Goal: Information Seeking & Learning: Find specific page/section

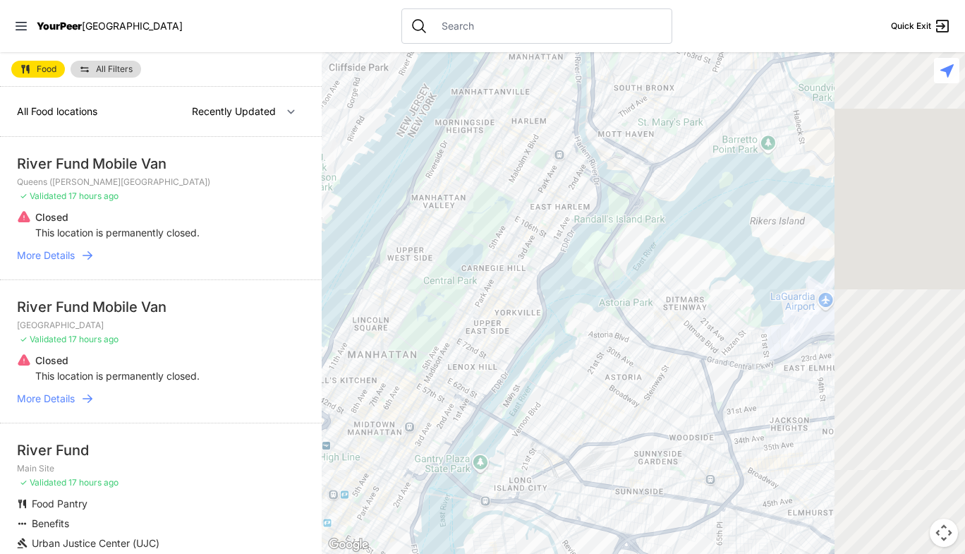
drag, startPoint x: 771, startPoint y: 359, endPoint x: 565, endPoint y: 203, distance: 258.3
click at [557, 226] on div at bounding box center [643, 302] width 643 height 501
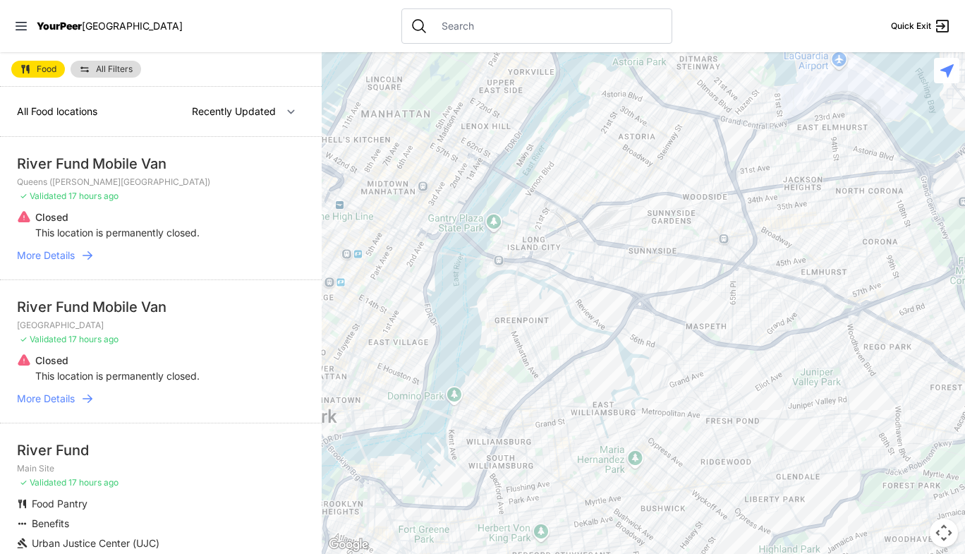
drag, startPoint x: 648, startPoint y: 273, endPoint x: 623, endPoint y: 99, distance: 175.3
click at [623, 99] on div at bounding box center [643, 302] width 643 height 501
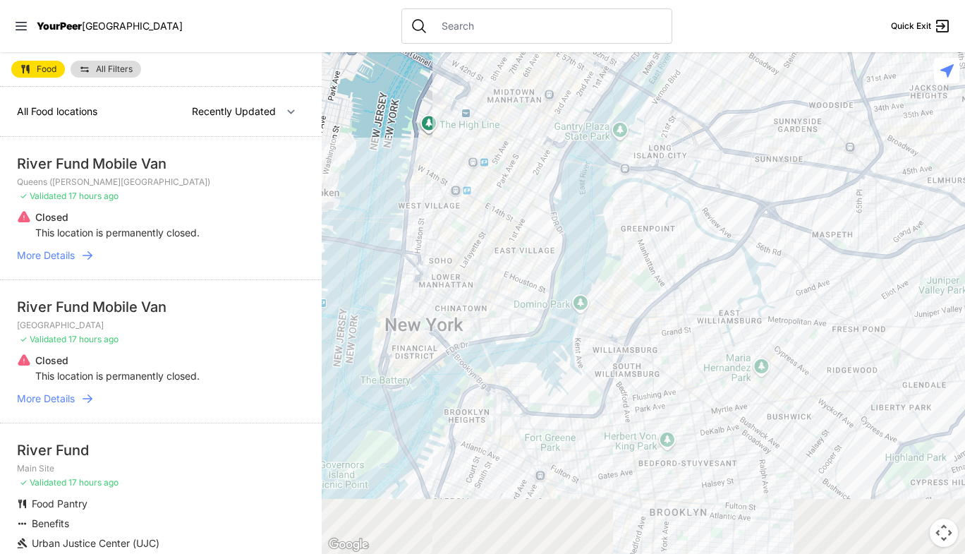
drag, startPoint x: 667, startPoint y: 262, endPoint x: 870, endPoint y: 129, distance: 242.6
click at [830, 154] on div at bounding box center [643, 302] width 643 height 501
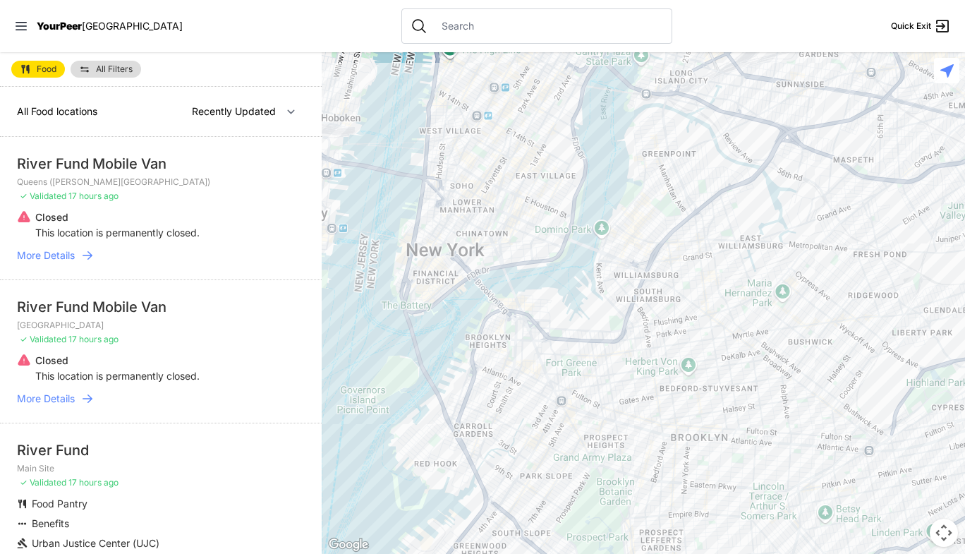
drag, startPoint x: 681, startPoint y: 453, endPoint x: 659, endPoint y: 390, distance: 66.5
click at [659, 390] on div at bounding box center [643, 302] width 643 height 501
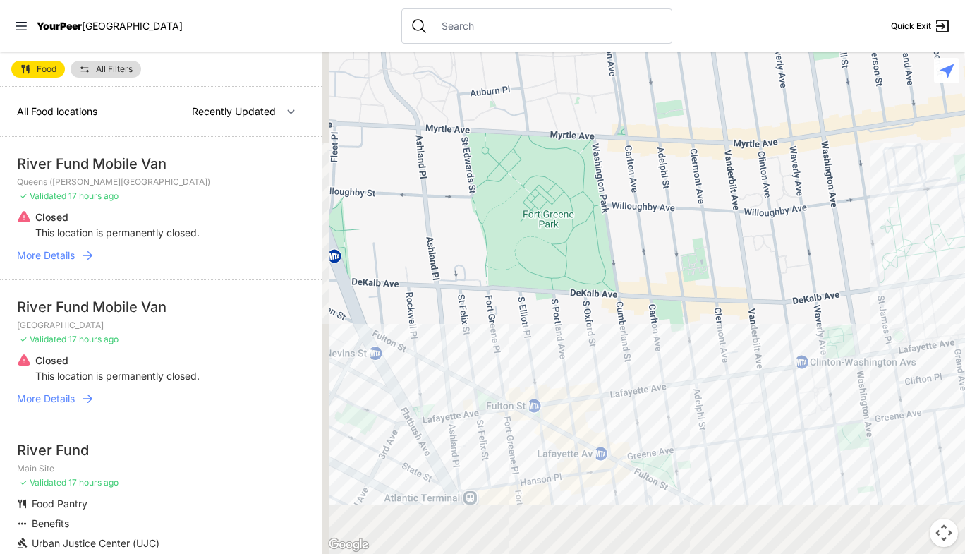
drag, startPoint x: 604, startPoint y: 496, endPoint x: 614, endPoint y: 352, distance: 144.2
click at [614, 352] on div at bounding box center [643, 302] width 643 height 501
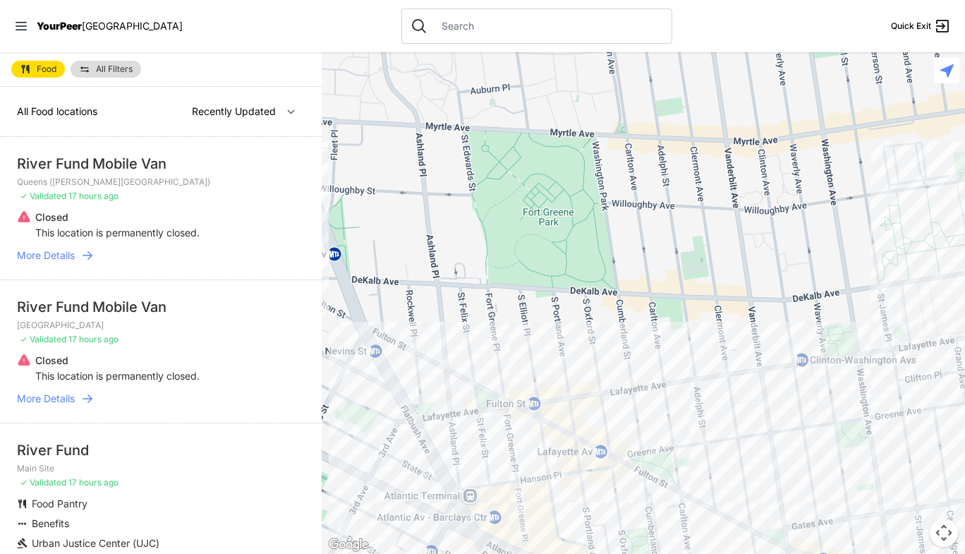
click at [90, 115] on span "All Food locations" at bounding box center [57, 111] width 80 height 12
click at [166, 140] on li "River Fund Mobile Van Queens ([PERSON_NAME][GEOGRAPHIC_DATA]) ✓ Validated 17 ho…" at bounding box center [161, 208] width 322 height 142
click at [217, 107] on select "Nearby Recently Updated Most Services" at bounding box center [244, 111] width 122 height 27
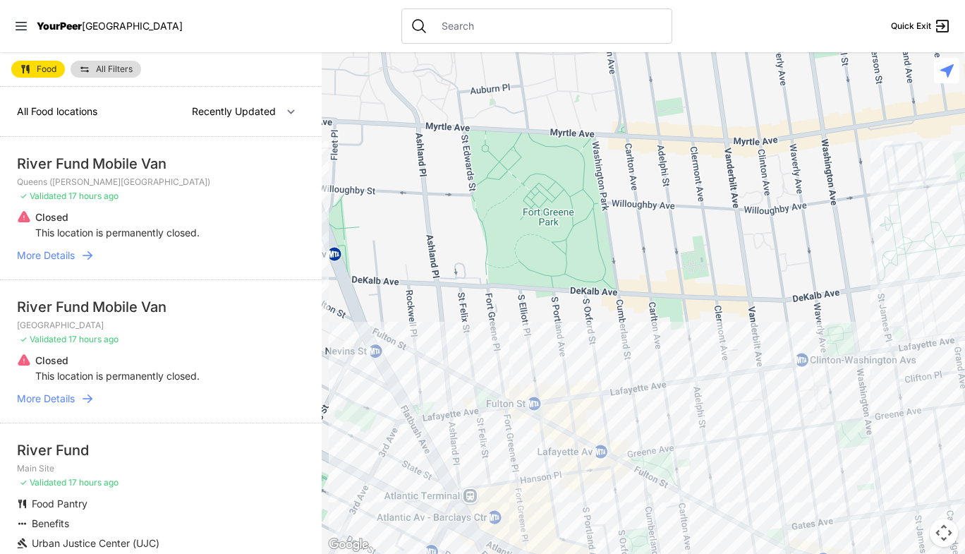
click at [578, 488] on div at bounding box center [643, 302] width 643 height 501
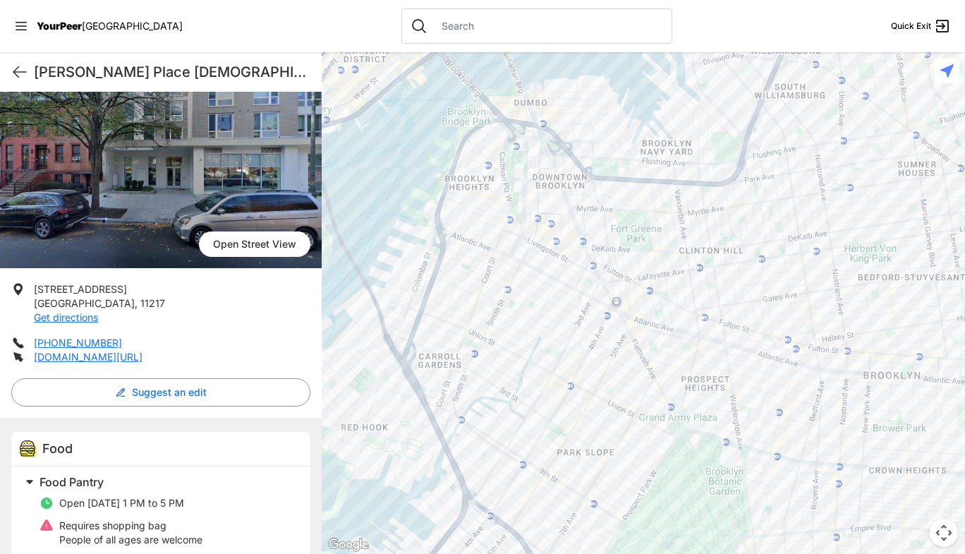
scroll to position [231, 0]
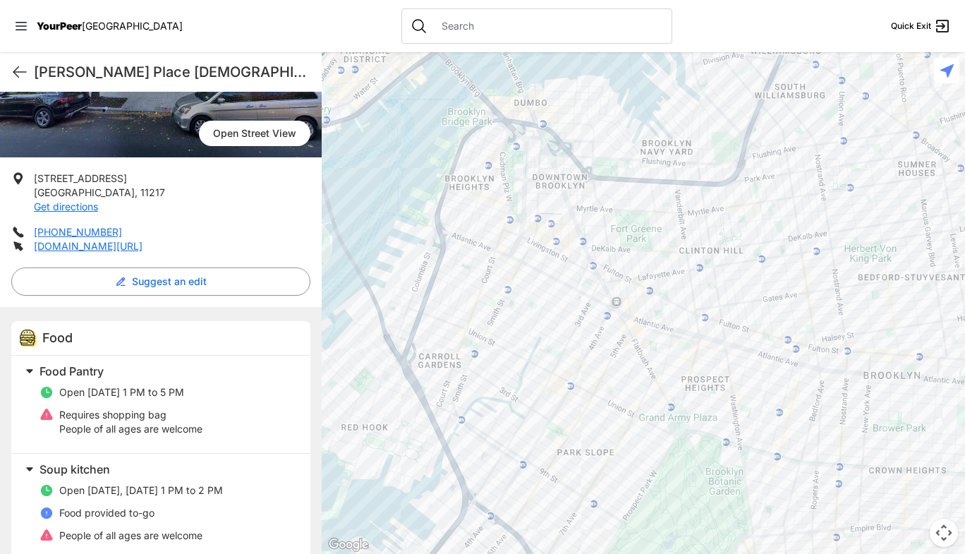
click at [132, 408] on p "Requires shopping bag" at bounding box center [130, 415] width 143 height 14
click at [193, 363] on h2 "Food Pantry" at bounding box center [166, 371] width 254 height 17
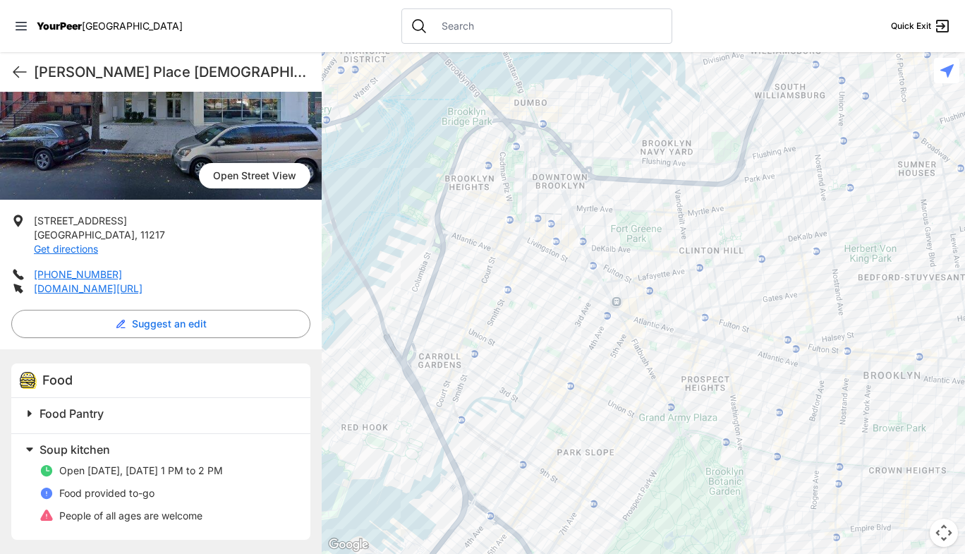
scroll to position [169, 0]
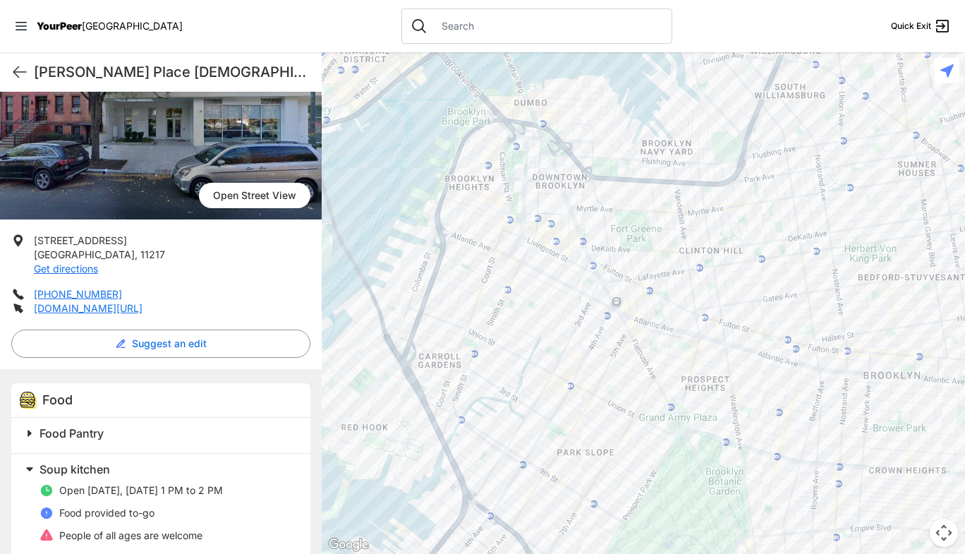
click at [197, 388] on div "Food" at bounding box center [160, 400] width 299 height 35
click at [111, 425] on h2 "Food Pantry" at bounding box center [166, 433] width 254 height 17
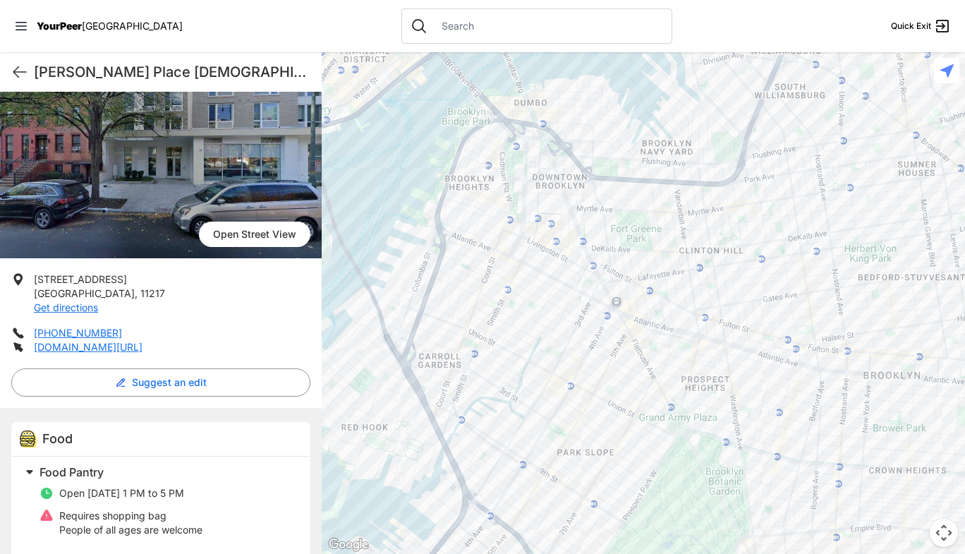
scroll to position [231, 0]
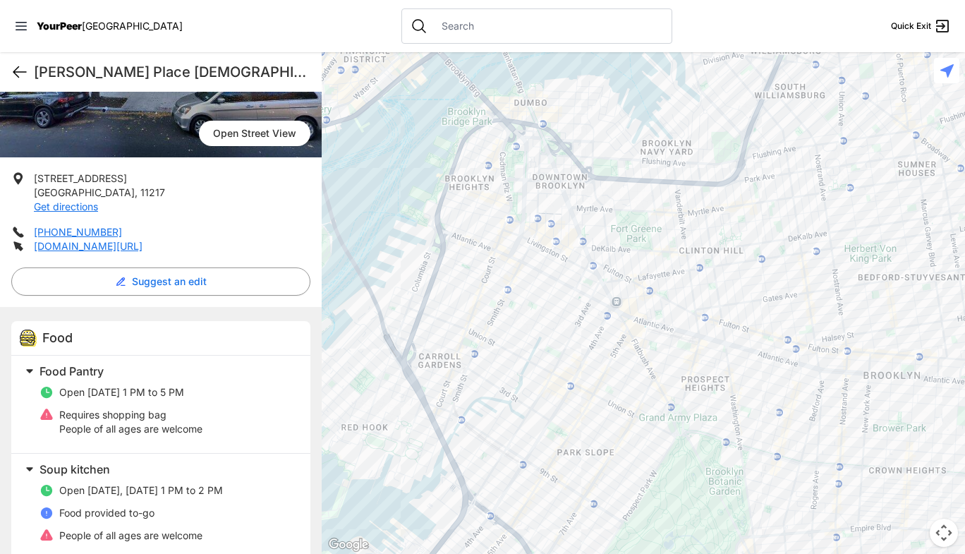
click at [27, 66] on icon at bounding box center [19, 71] width 17 height 17
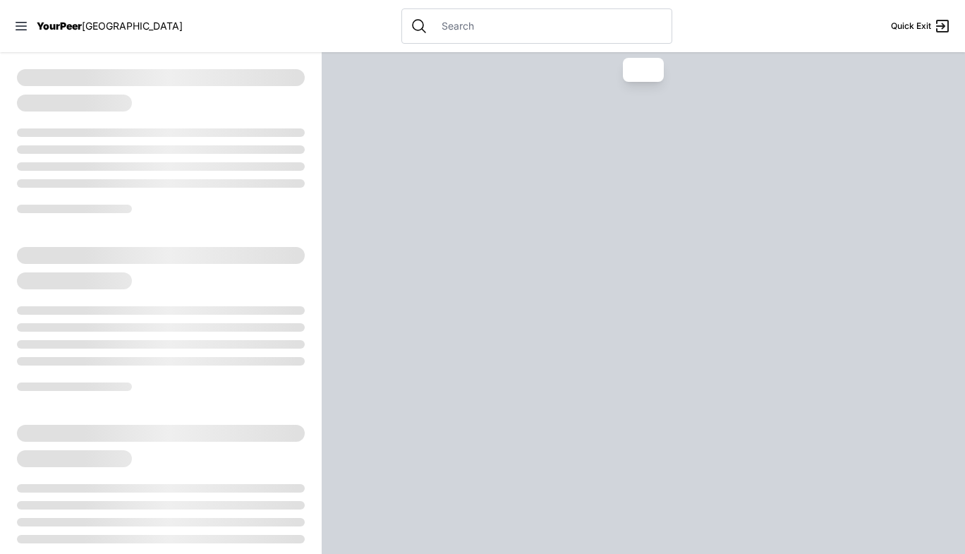
select select "recentlyUpdated"
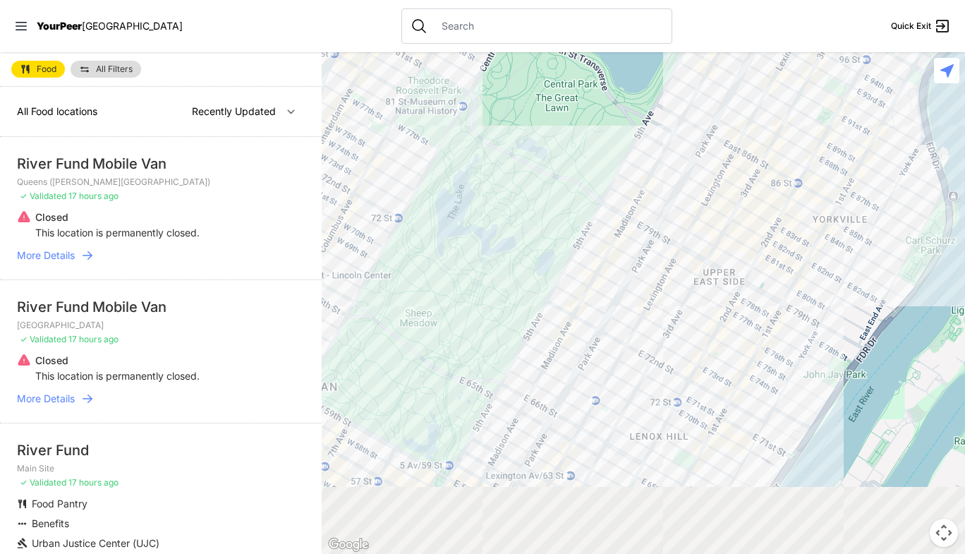
drag, startPoint x: 606, startPoint y: 342, endPoint x: 563, endPoint y: 169, distance: 178.8
click at [451, 83] on div at bounding box center [643, 302] width 643 height 501
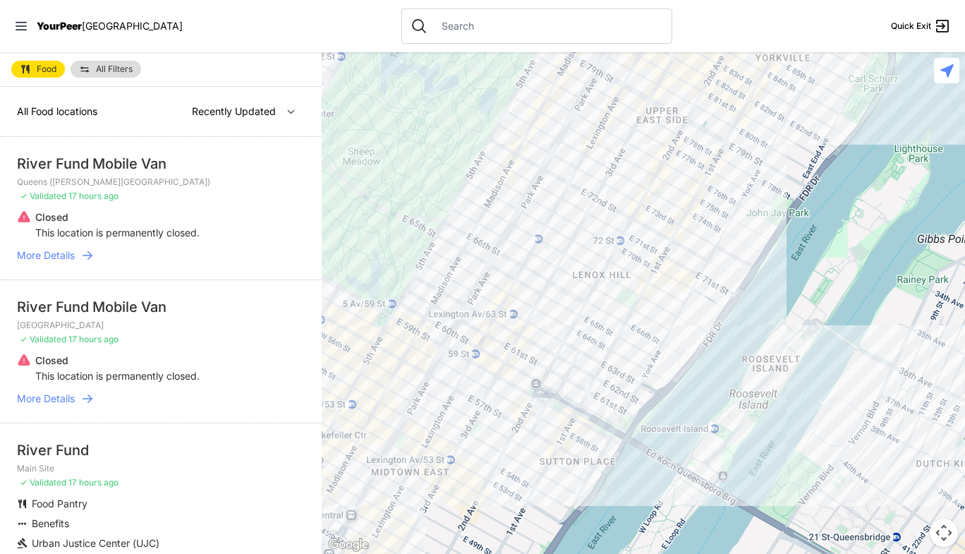
drag, startPoint x: 651, startPoint y: 404, endPoint x: 506, endPoint y: 92, distance: 344.3
click at [506, 92] on div at bounding box center [643, 302] width 643 height 501
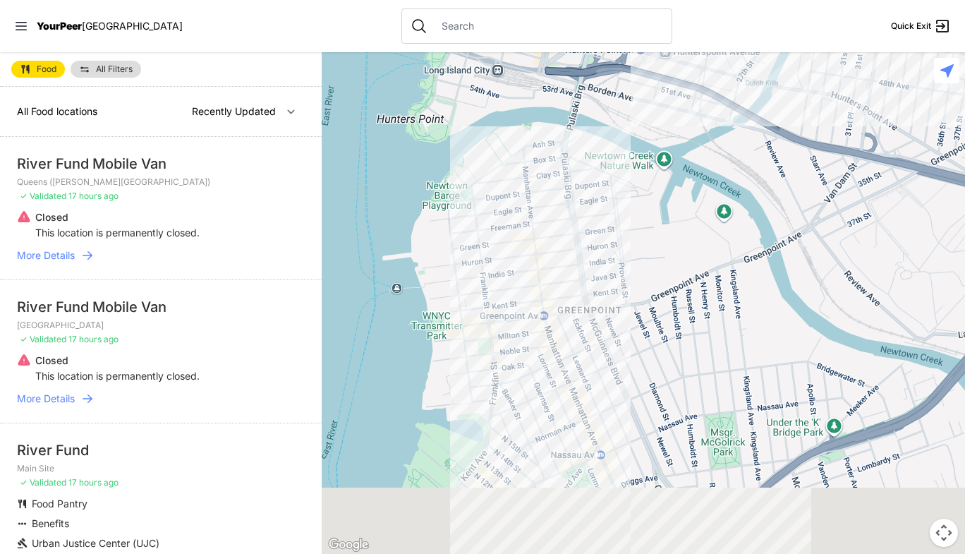
drag, startPoint x: 595, startPoint y: 313, endPoint x: 621, endPoint y: 60, distance: 254.5
click at [621, 59] on div at bounding box center [643, 302] width 643 height 501
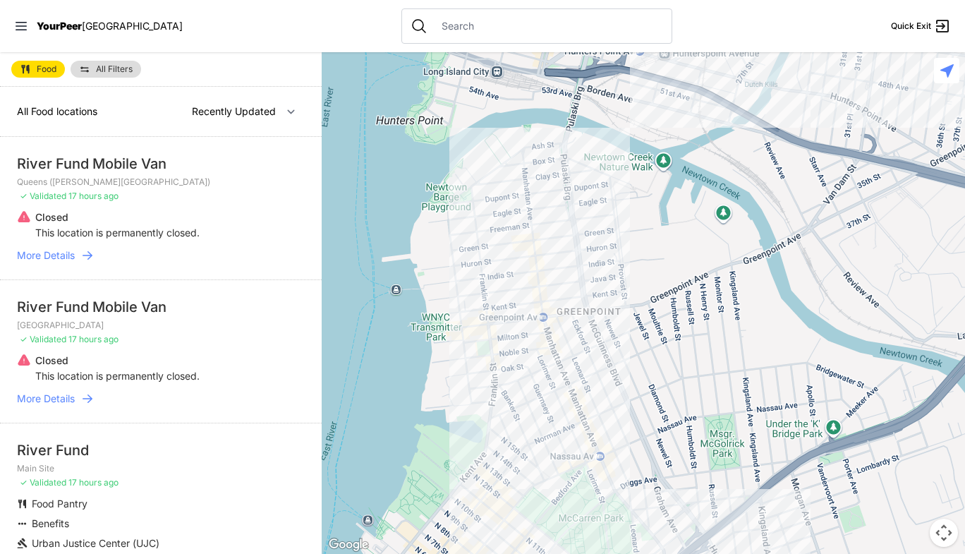
drag, startPoint x: 660, startPoint y: 286, endPoint x: 667, endPoint y: 38, distance: 247.7
click at [666, 45] on div "Close panel YourPeer [GEOGRAPHIC_DATA] Quick Exit Single Adult Families Soup Ki…" at bounding box center [482, 277] width 965 height 554
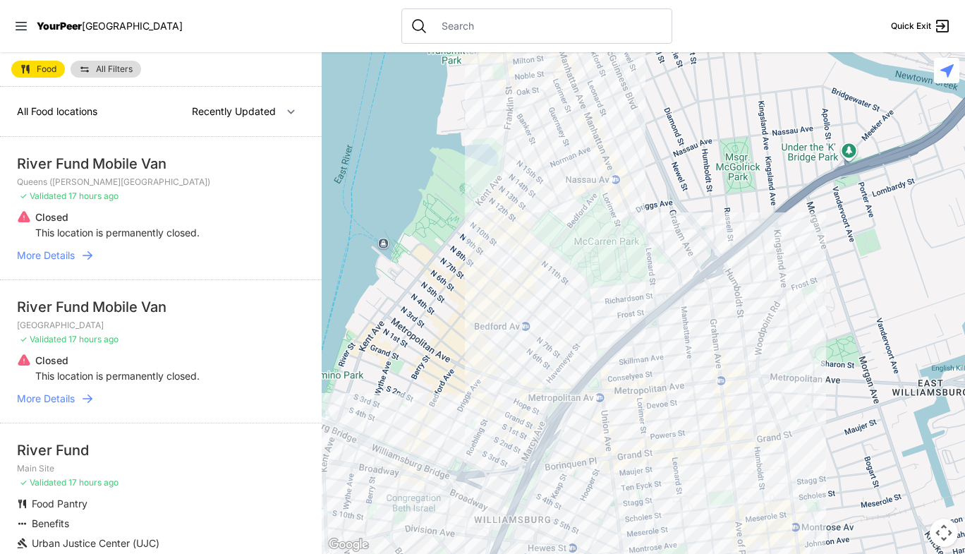
drag, startPoint x: 570, startPoint y: 322, endPoint x: 660, endPoint y: 95, distance: 245.0
click at [660, 95] on div at bounding box center [643, 302] width 643 height 501
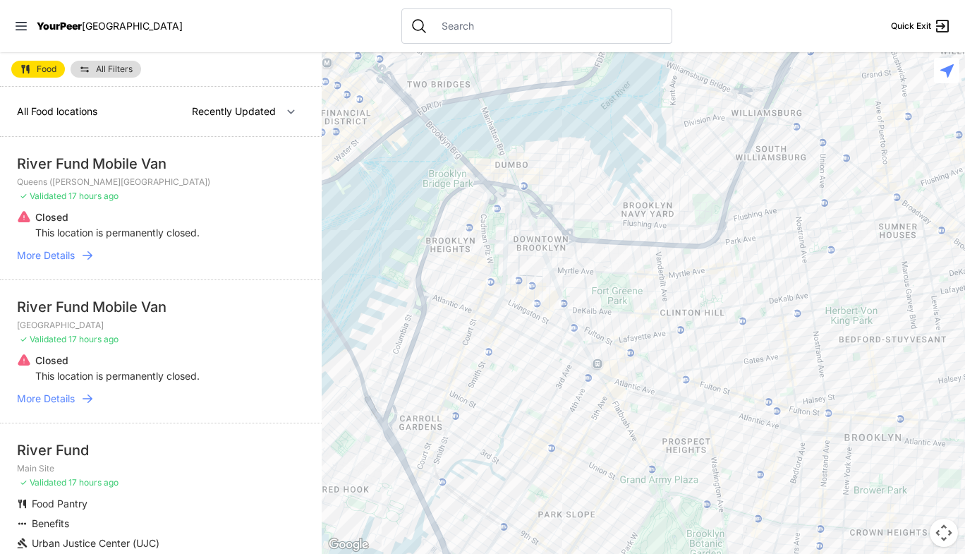
drag, startPoint x: 646, startPoint y: 420, endPoint x: 772, endPoint y: 226, distance: 230.4
click at [772, 226] on div at bounding box center [643, 302] width 643 height 501
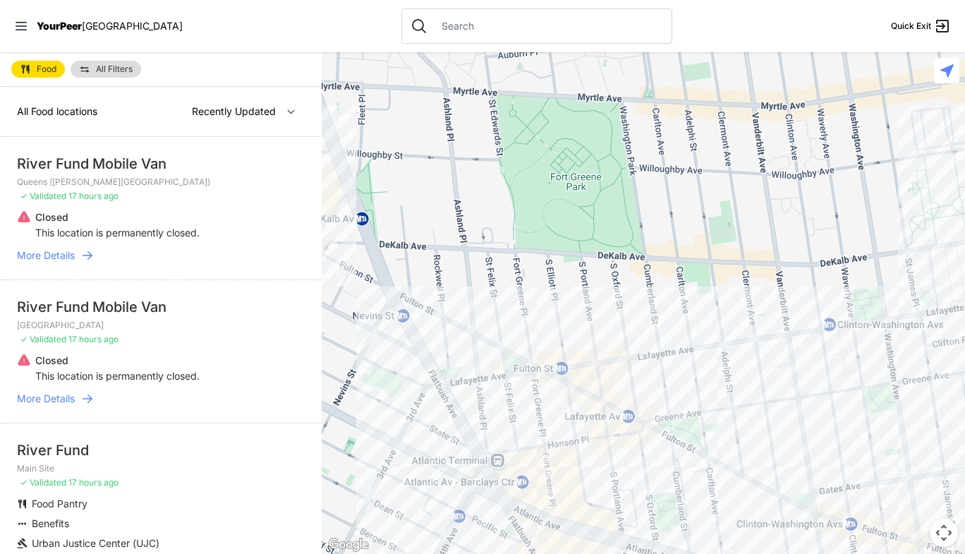
drag, startPoint x: 551, startPoint y: 367, endPoint x: 591, endPoint y: 320, distance: 62.0
click at [592, 320] on div at bounding box center [643, 302] width 643 height 501
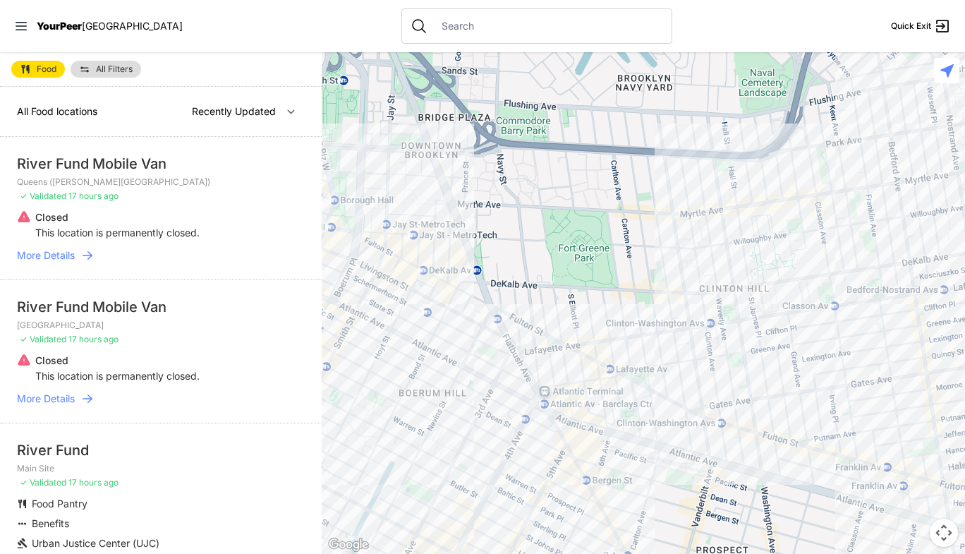
click at [497, 341] on div at bounding box center [643, 302] width 643 height 501
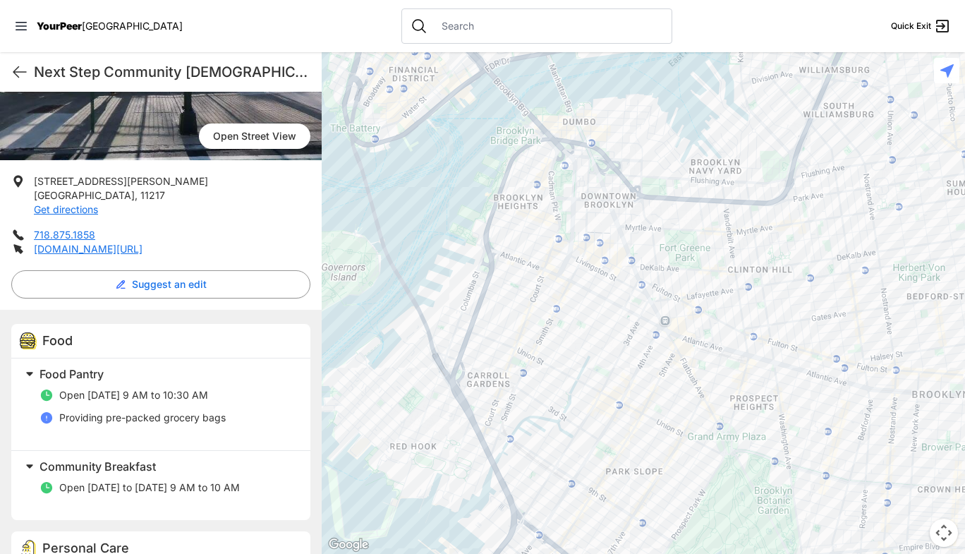
scroll to position [265, 0]
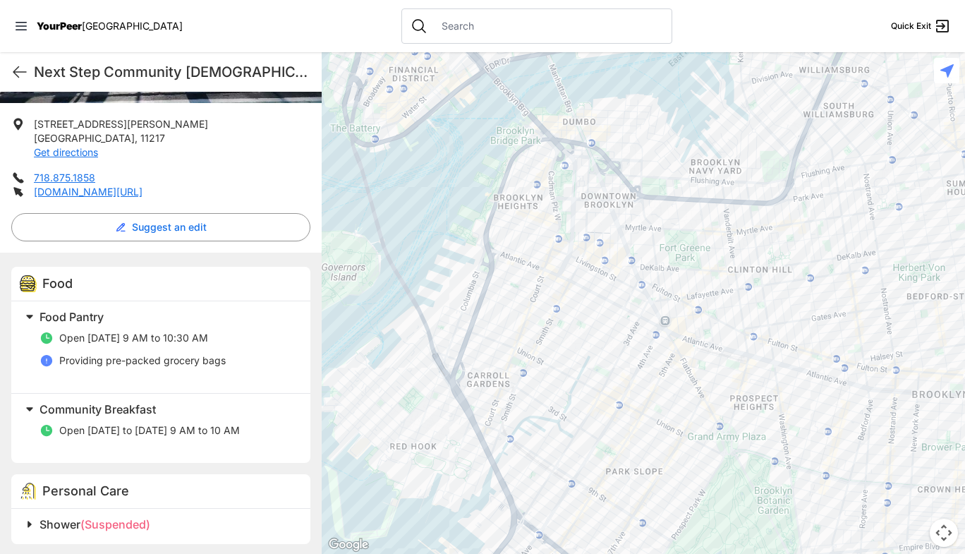
click at [173, 399] on span at bounding box center [206, 409] width 372 height 20
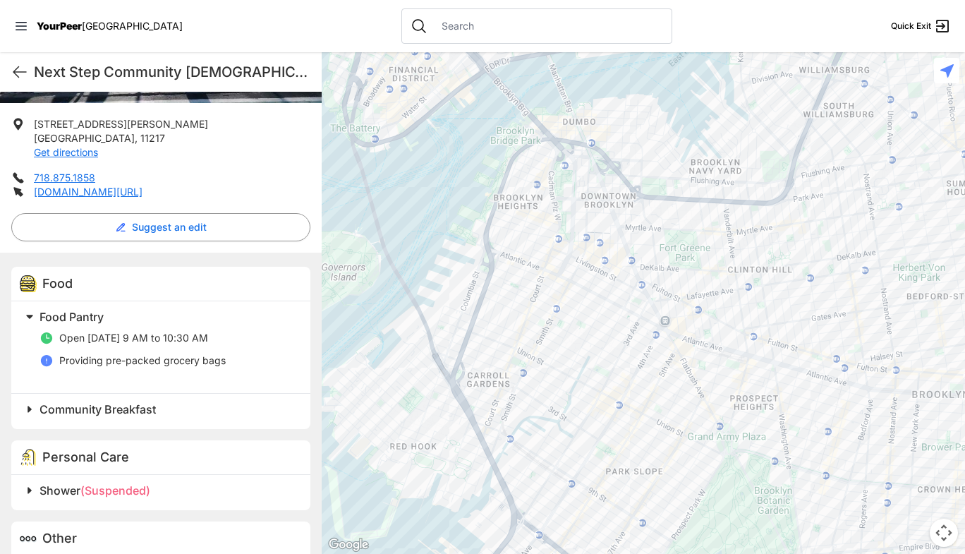
click at [216, 399] on span at bounding box center [206, 409] width 372 height 20
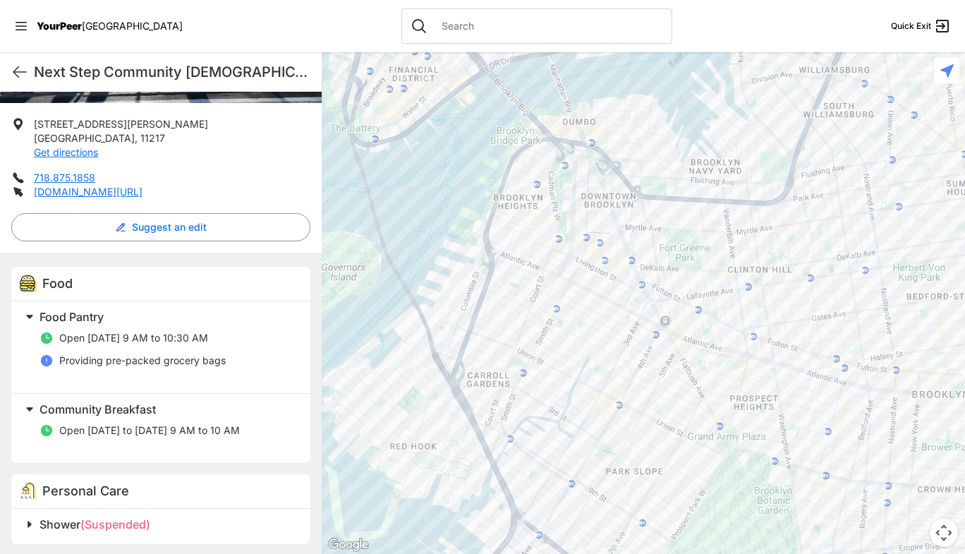
scroll to position [331, 0]
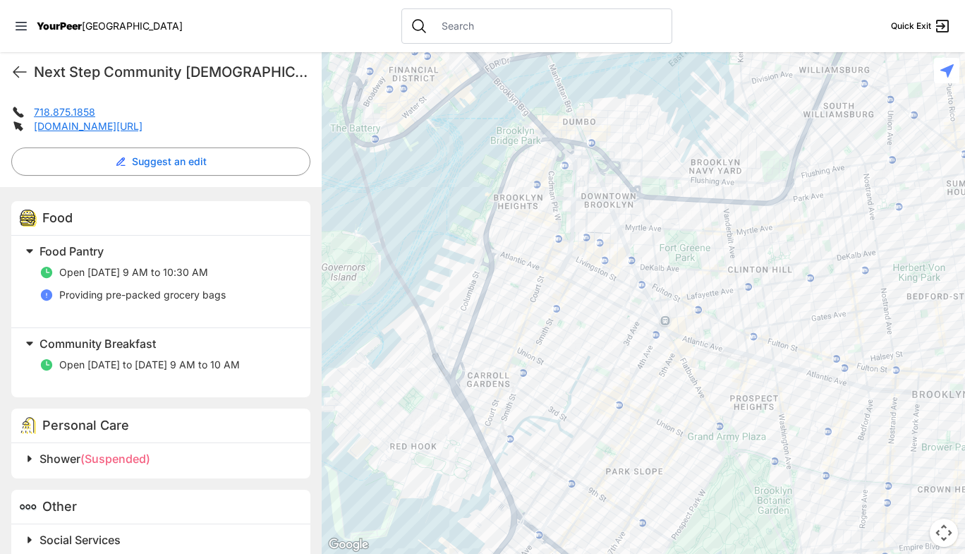
click at [200, 450] on h2 "Shower (Suspended)" at bounding box center [166, 458] width 254 height 17
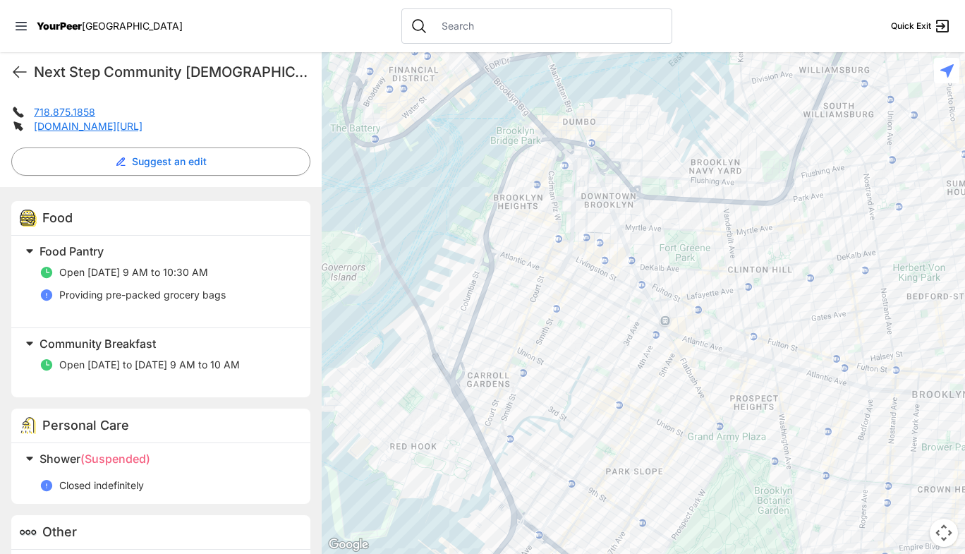
click at [200, 450] on h2 "Shower (Suspended)" at bounding box center [166, 458] width 254 height 17
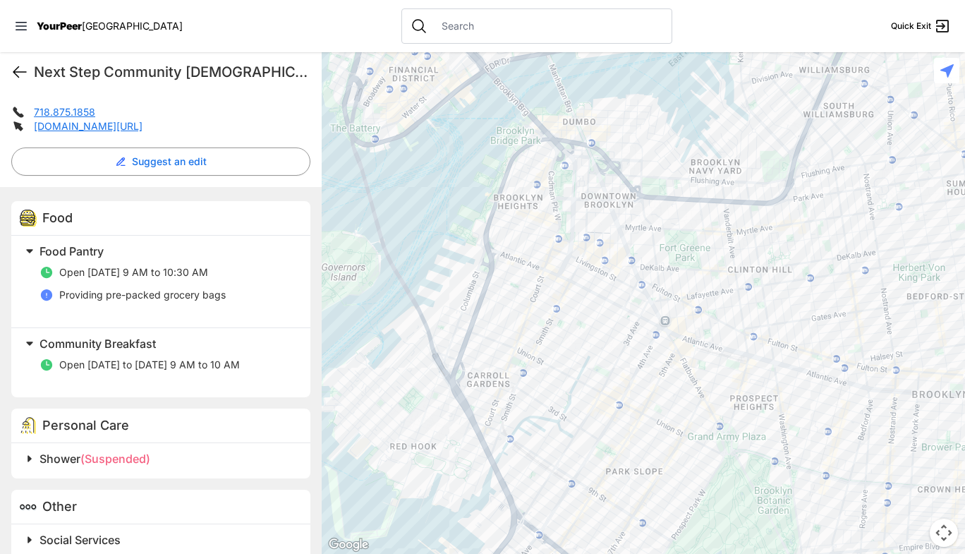
click at [25, 78] on icon at bounding box center [19, 71] width 17 height 17
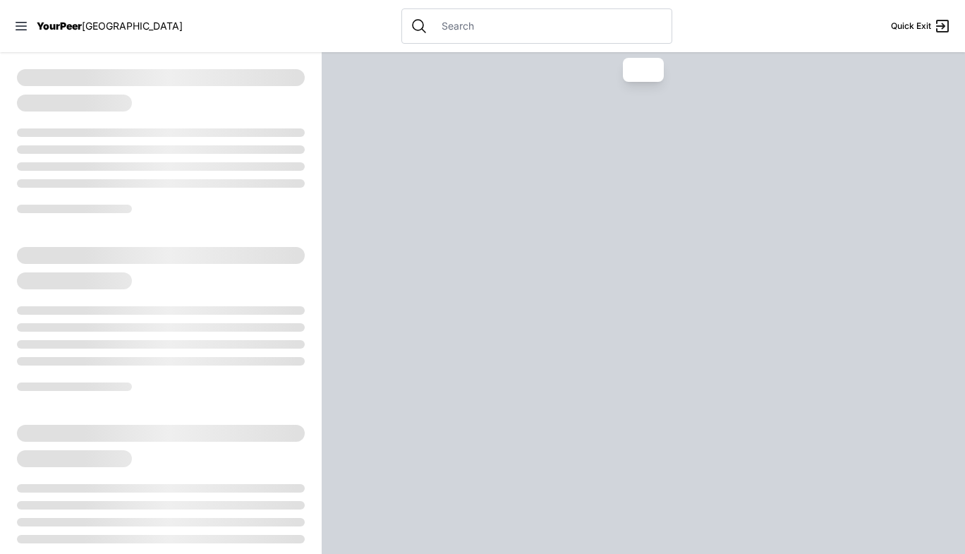
select select "recentlyUpdated"
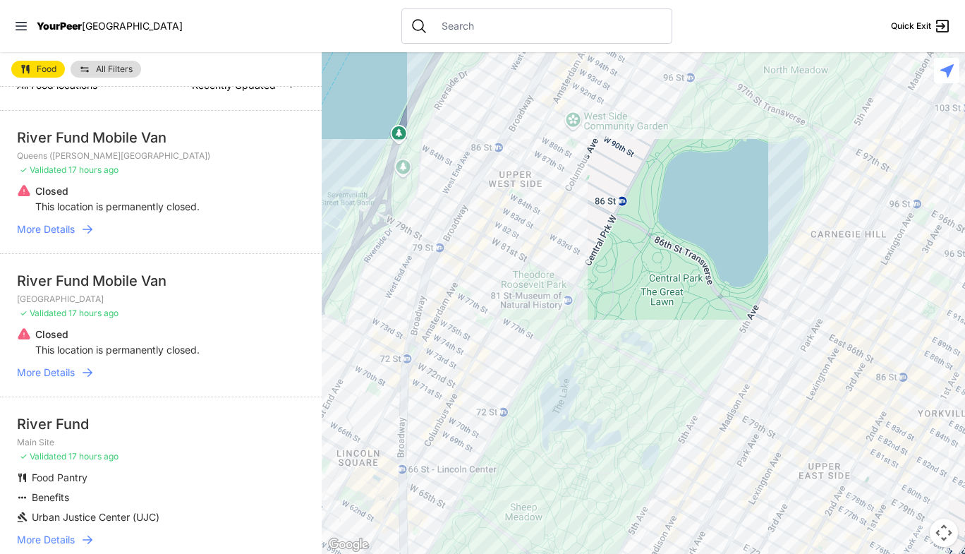
scroll to position [27, 0]
drag, startPoint x: 518, startPoint y: 392, endPoint x: 328, endPoint y: 118, distance: 334.0
click at [328, 118] on div at bounding box center [643, 302] width 643 height 501
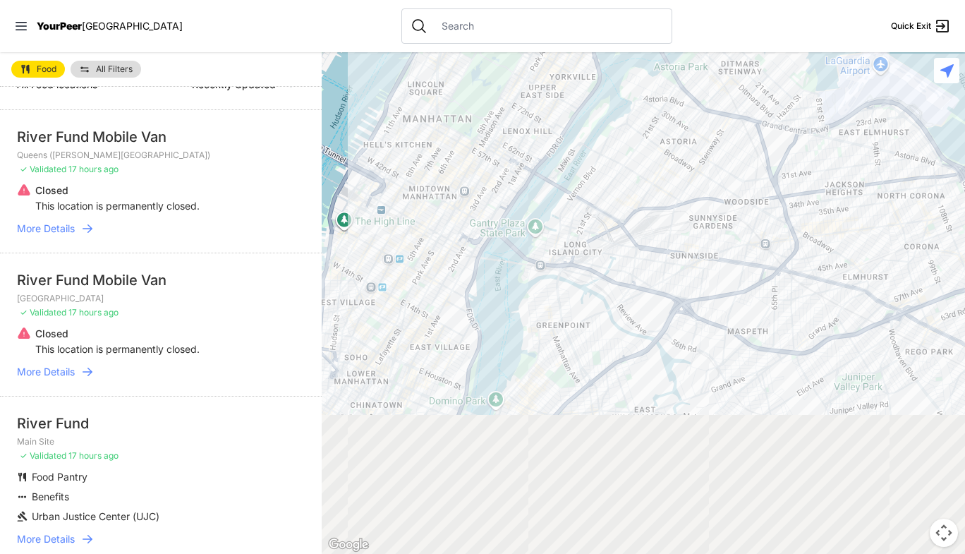
drag, startPoint x: 667, startPoint y: 393, endPoint x: 583, endPoint y: 97, distance: 307.9
click at [614, 186] on div at bounding box center [643, 302] width 643 height 501
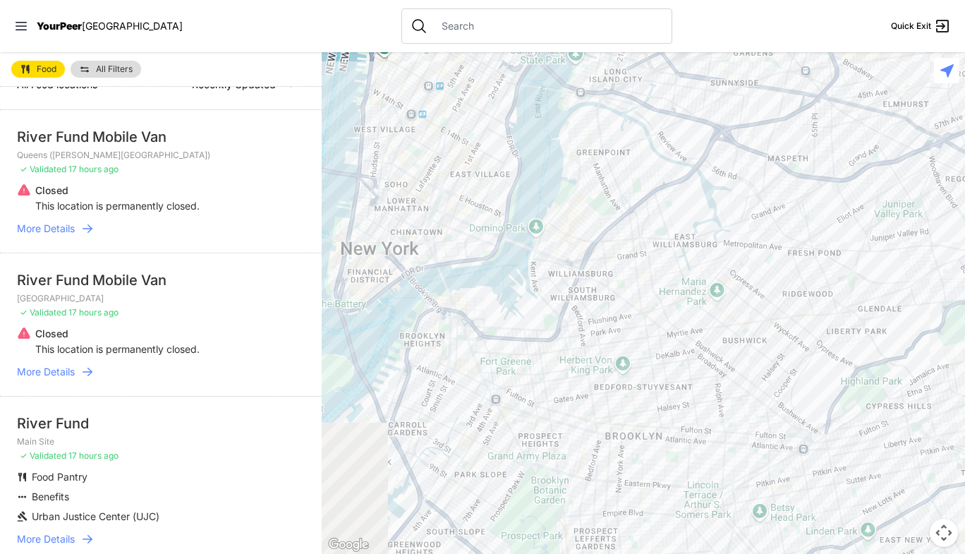
drag, startPoint x: 554, startPoint y: 406, endPoint x: 643, endPoint y: 239, distance: 188.7
click at [640, 247] on div at bounding box center [643, 302] width 643 height 501
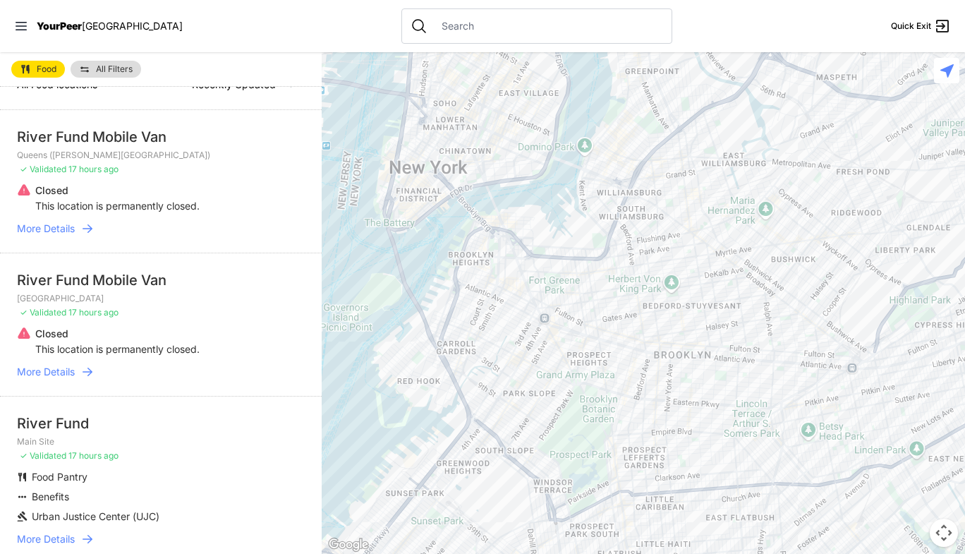
drag, startPoint x: 583, startPoint y: 427, endPoint x: 625, endPoint y: 158, distance: 272.0
click at [614, 258] on div at bounding box center [643, 302] width 643 height 501
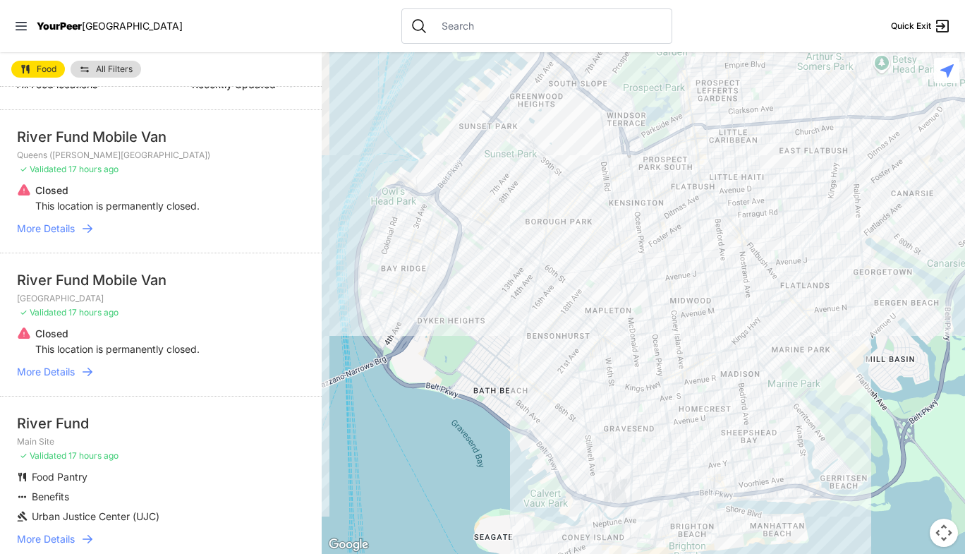
drag, startPoint x: 621, startPoint y: 279, endPoint x: 583, endPoint y: 489, distance: 213.6
click at [583, 489] on div at bounding box center [643, 302] width 643 height 501
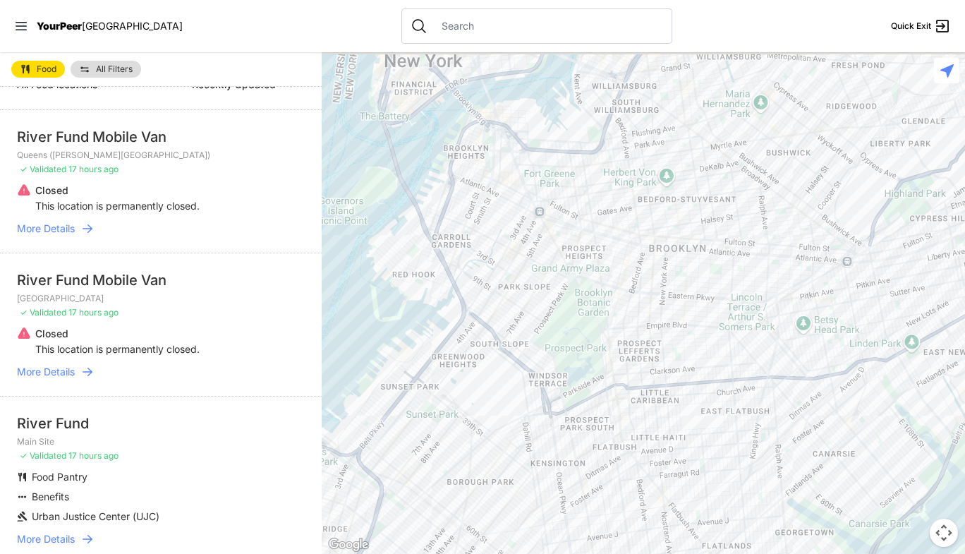
drag, startPoint x: 618, startPoint y: 215, endPoint x: 534, endPoint y: 507, distance: 303.8
click at [534, 507] on div at bounding box center [643, 302] width 643 height 501
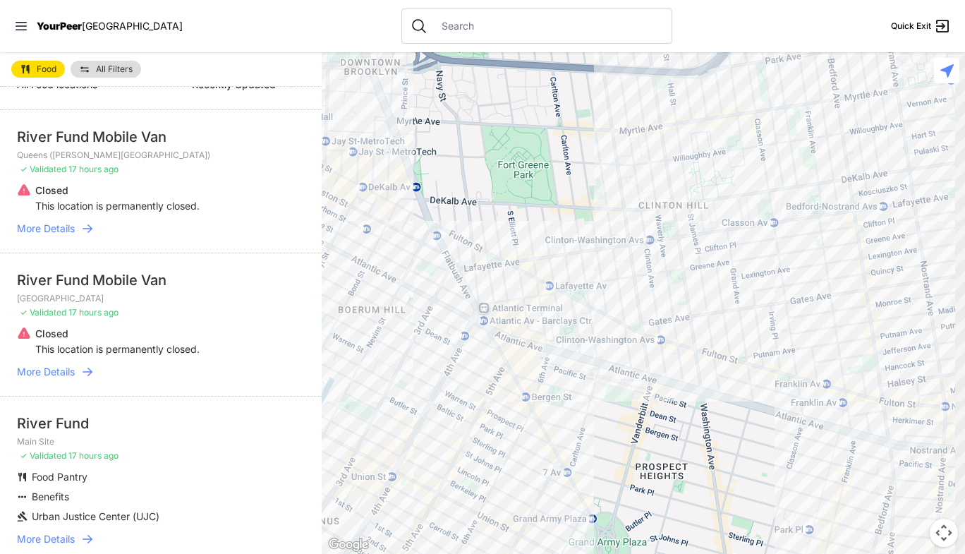
drag, startPoint x: 587, startPoint y: 180, endPoint x: 572, endPoint y: 351, distance: 172.0
click at [572, 351] on div at bounding box center [643, 302] width 643 height 501
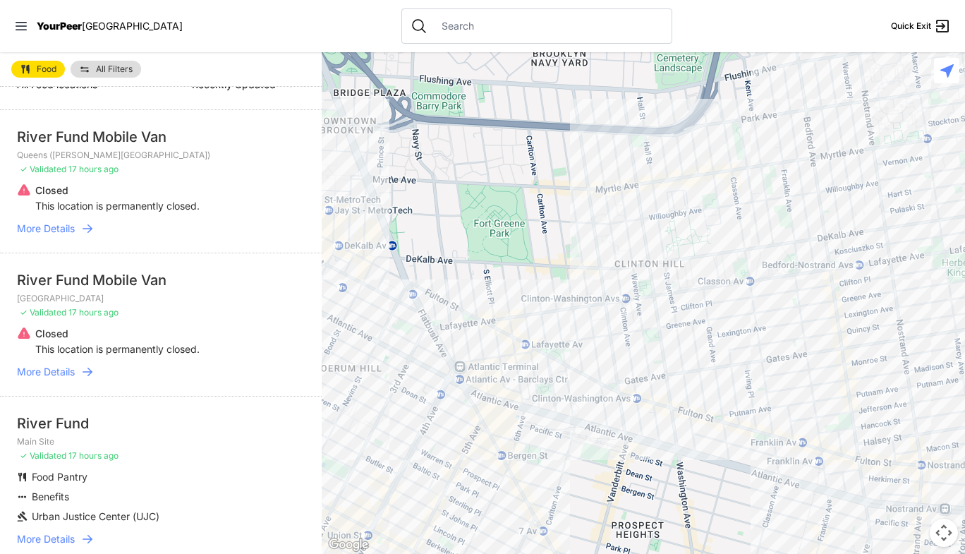
drag, startPoint x: 376, startPoint y: 197, endPoint x: 357, endPoint y: 255, distance: 60.9
click at [357, 255] on div at bounding box center [643, 302] width 643 height 501
click at [418, 318] on div at bounding box center [643, 302] width 643 height 501
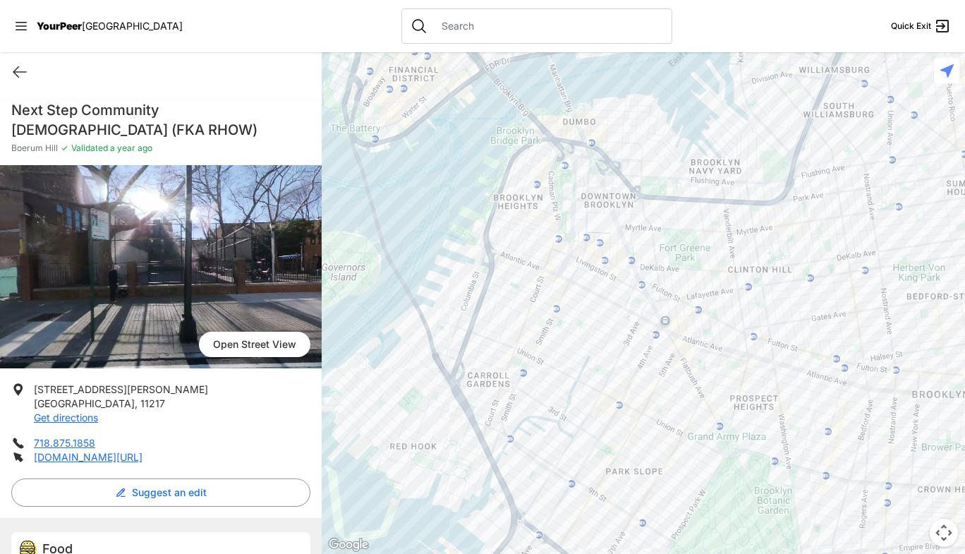
click at [690, 312] on div at bounding box center [643, 302] width 643 height 501
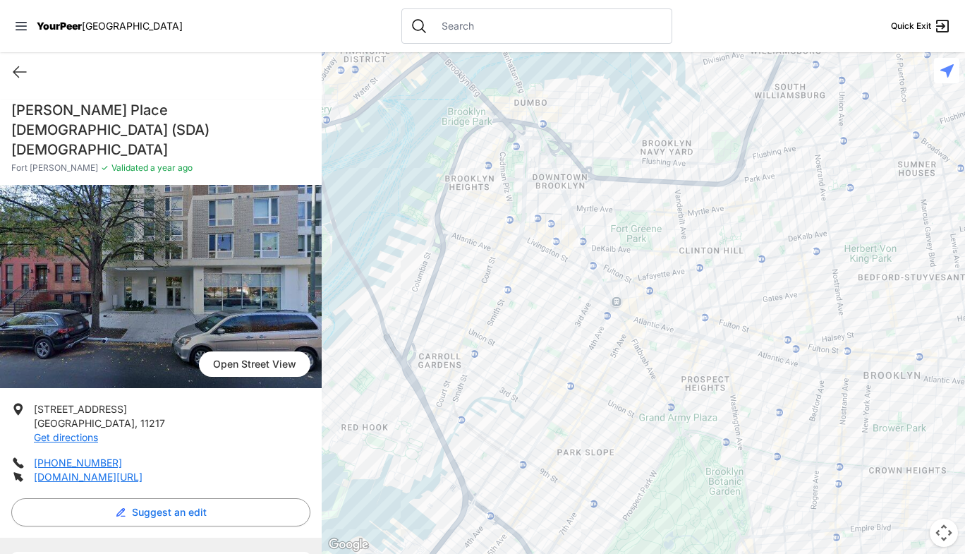
click at [563, 243] on div at bounding box center [643, 302] width 643 height 501
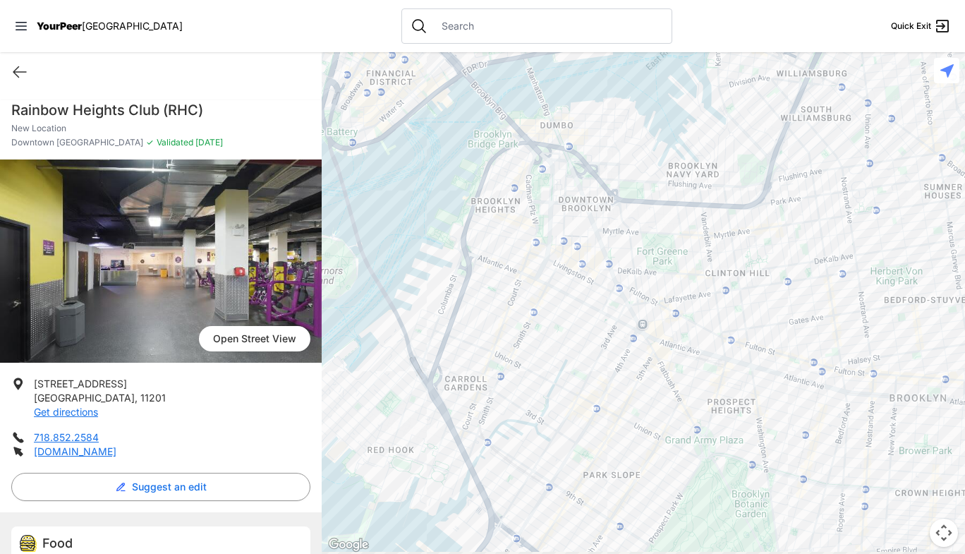
drag, startPoint x: 784, startPoint y: 291, endPoint x: 724, endPoint y: 265, distance: 65.4
click at [724, 265] on div at bounding box center [643, 302] width 643 height 501
click at [720, 310] on div at bounding box center [643, 302] width 643 height 501
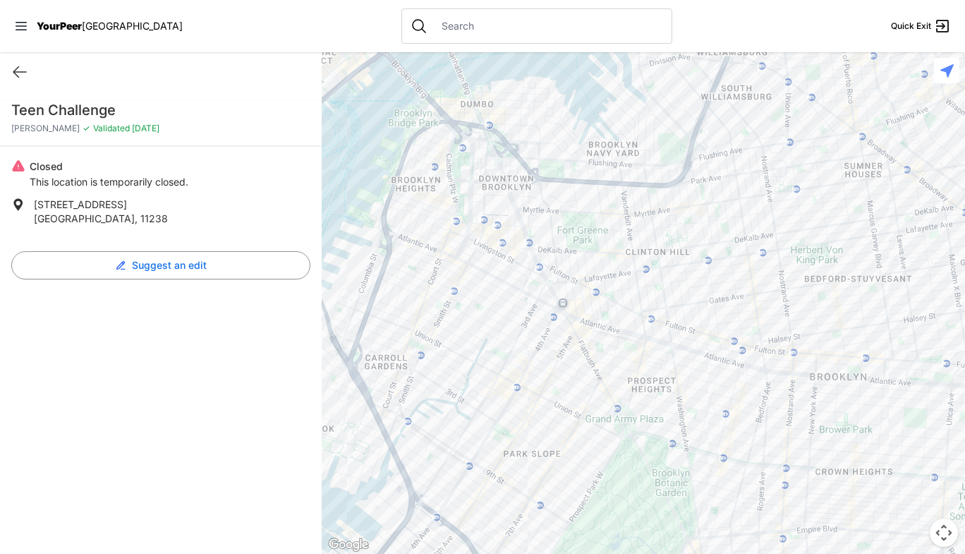
click at [662, 300] on div at bounding box center [643, 302] width 643 height 501
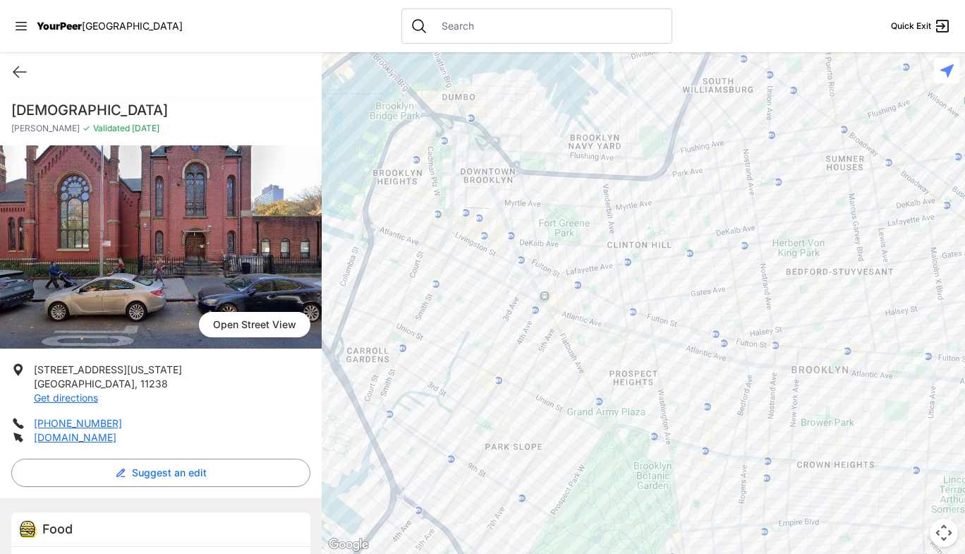
click at [525, 269] on div at bounding box center [643, 302] width 643 height 501
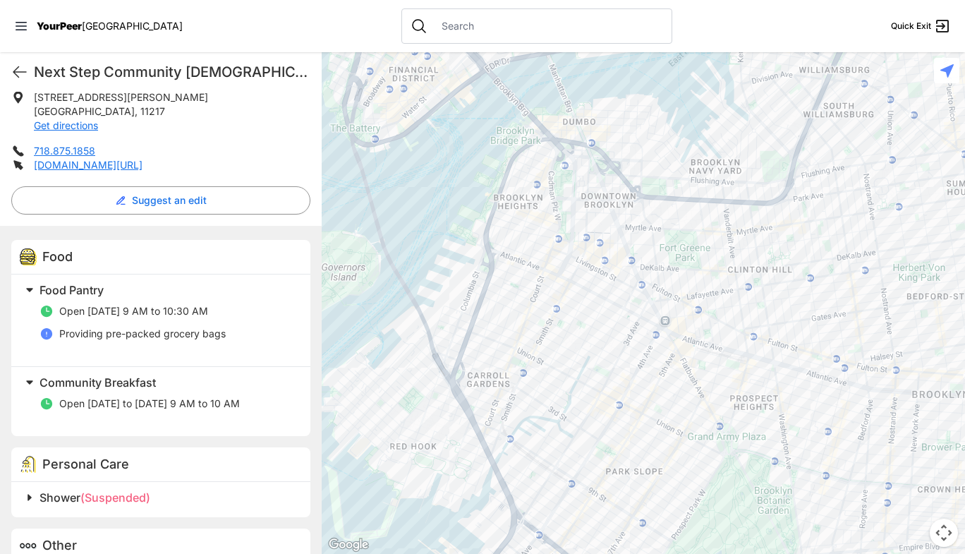
scroll to position [293, 0]
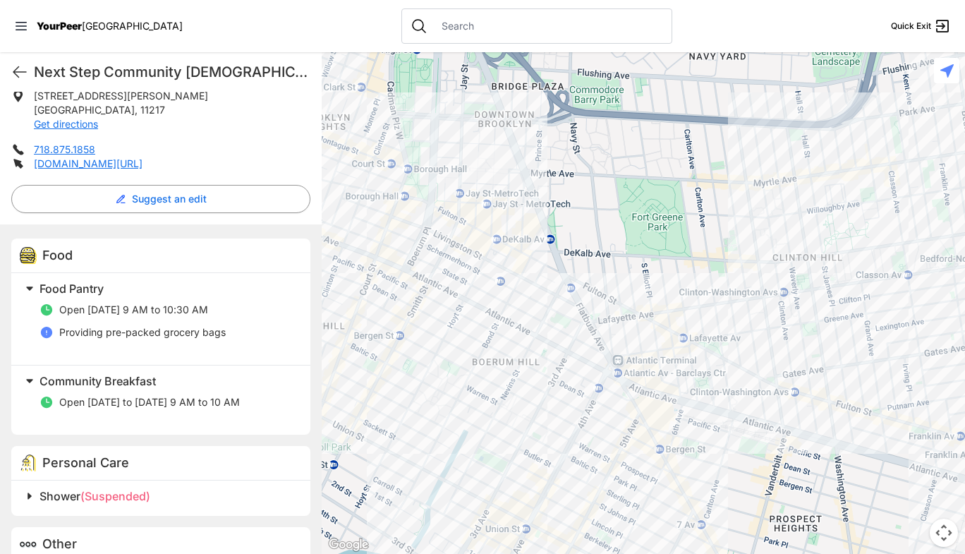
drag, startPoint x: 676, startPoint y: 309, endPoint x: 548, endPoint y: 347, distance: 133.9
click at [546, 346] on div at bounding box center [643, 302] width 643 height 501
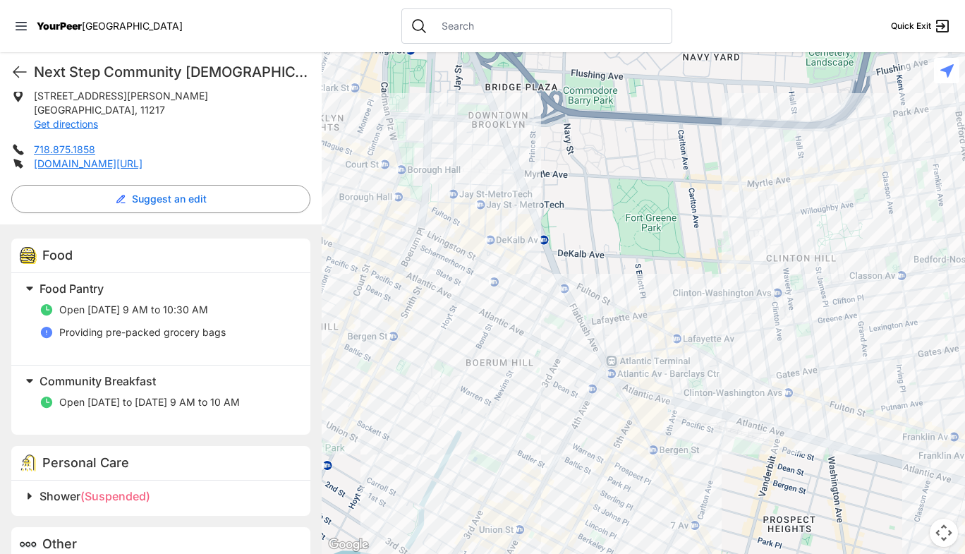
click at [671, 344] on div at bounding box center [643, 302] width 643 height 501
click at [666, 348] on div at bounding box center [643, 302] width 643 height 501
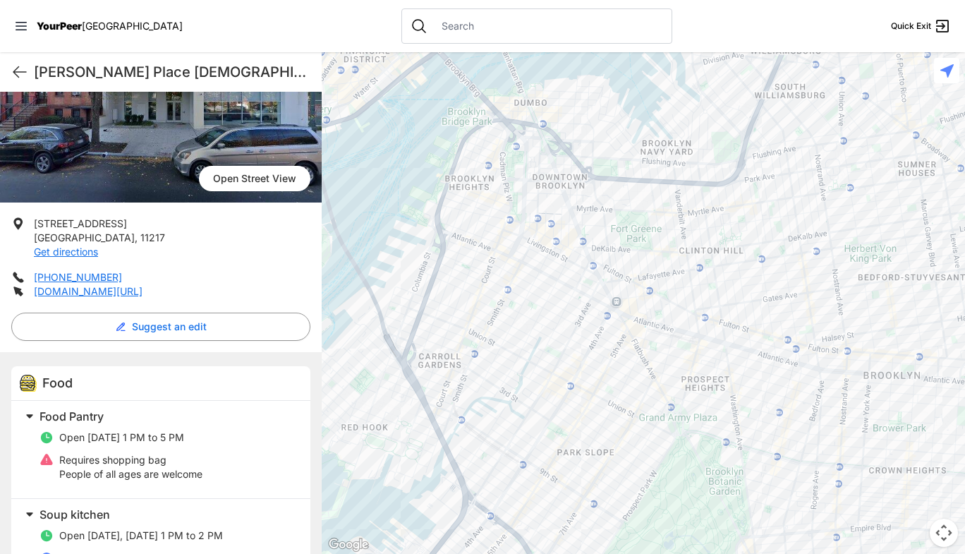
scroll to position [231, 0]
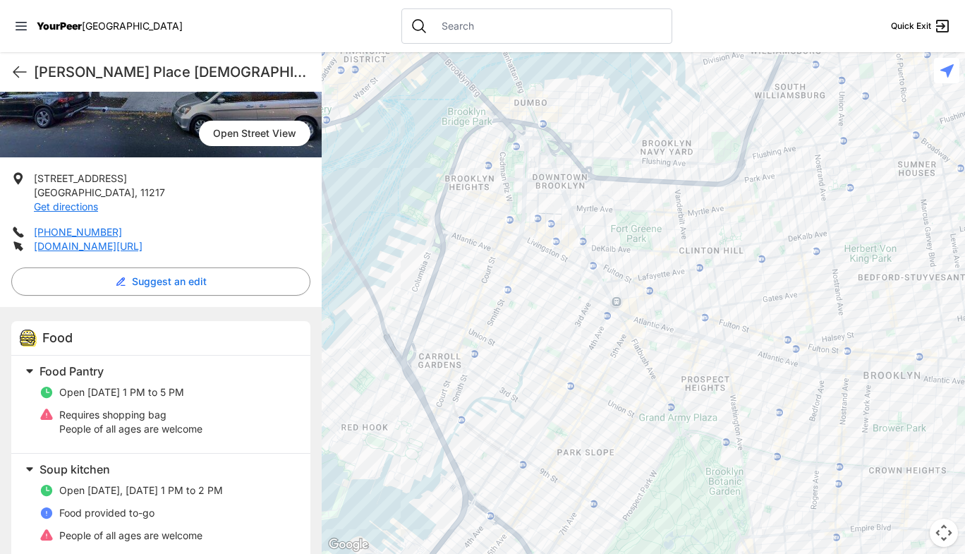
click at [46, 408] on icon at bounding box center [46, 413] width 12 height 11
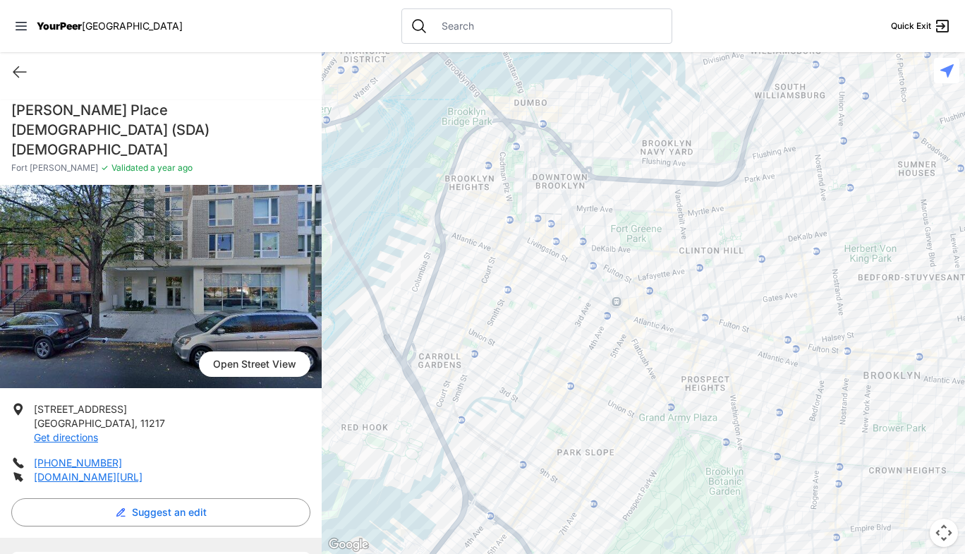
scroll to position [52, 0]
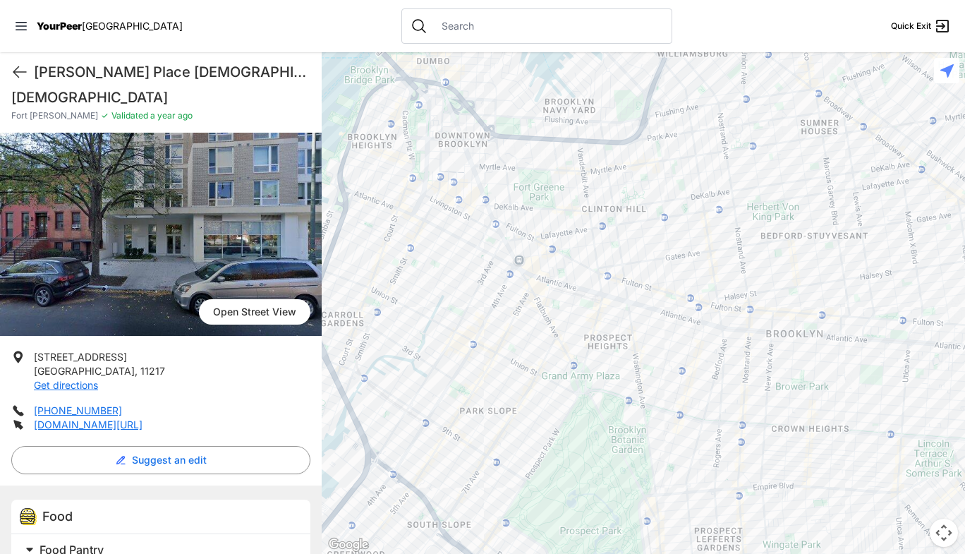
click at [195, 67] on h1 "[PERSON_NAME] Place [DEMOGRAPHIC_DATA] (SDA) [DEMOGRAPHIC_DATA]" at bounding box center [172, 72] width 276 height 20
click at [235, 133] on img at bounding box center [161, 234] width 322 height 203
click at [293, 68] on h1 "[PERSON_NAME] Place [DEMOGRAPHIC_DATA] (SDA) [DEMOGRAPHIC_DATA]" at bounding box center [172, 72] width 276 height 20
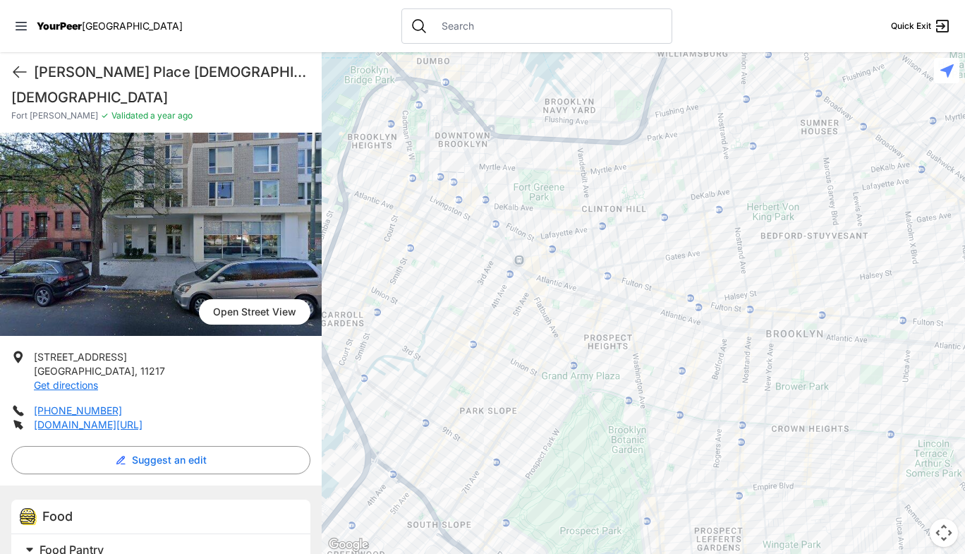
click at [293, 78] on h1 "[PERSON_NAME] Place [DEMOGRAPHIC_DATA] (SDA) [DEMOGRAPHIC_DATA]" at bounding box center [172, 72] width 276 height 20
click at [298, 133] on img at bounding box center [161, 234] width 322 height 203
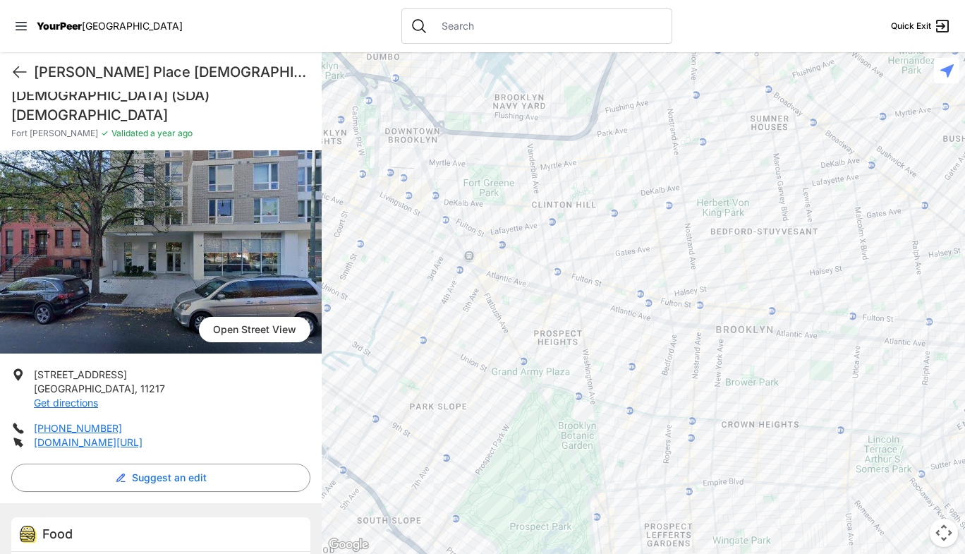
scroll to position [16, 0]
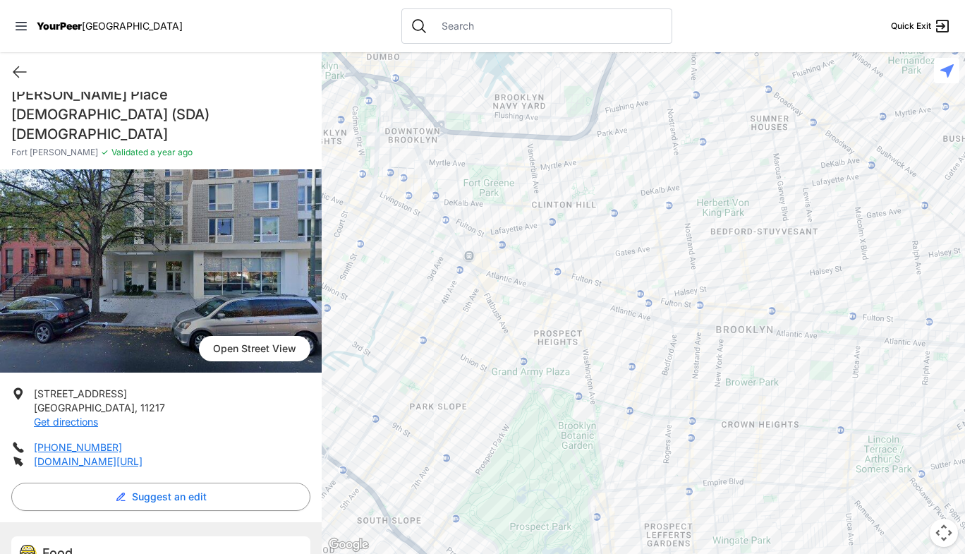
click at [568, 248] on div at bounding box center [643, 302] width 643 height 501
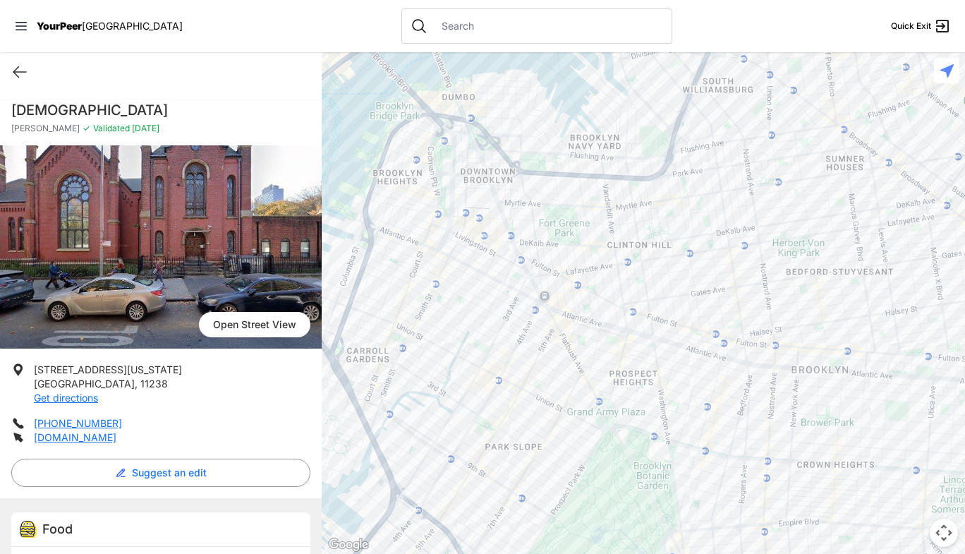
click at [573, 281] on div at bounding box center [643, 302] width 643 height 501
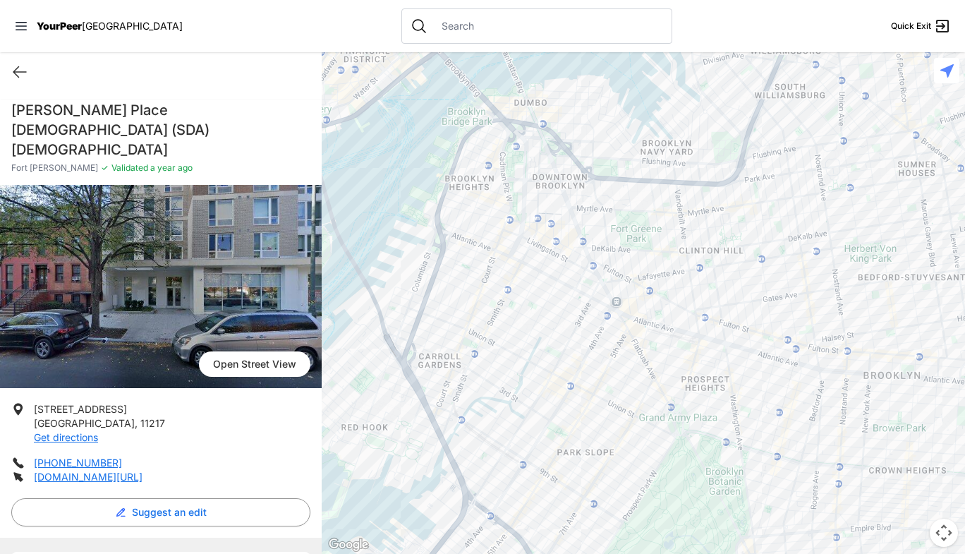
click at [590, 272] on div at bounding box center [643, 302] width 643 height 501
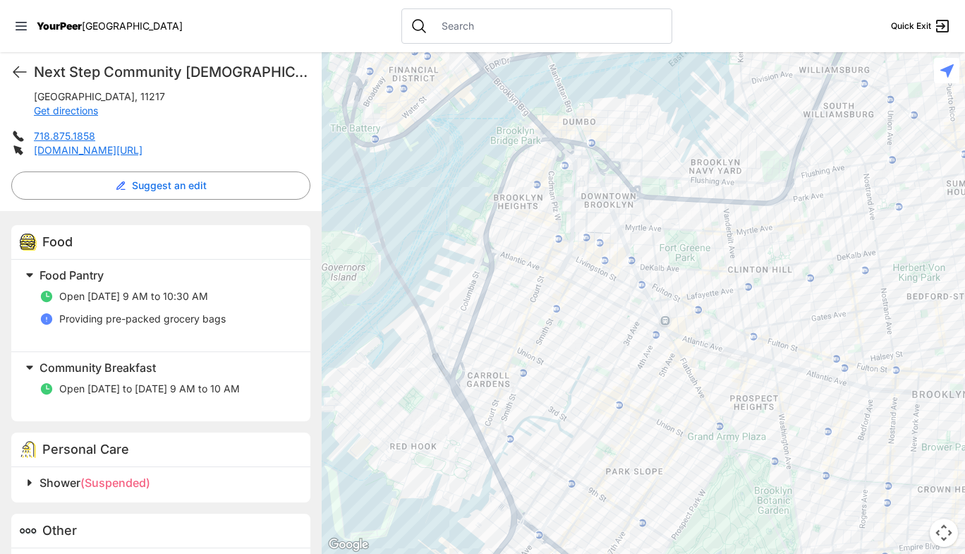
scroll to position [319, 0]
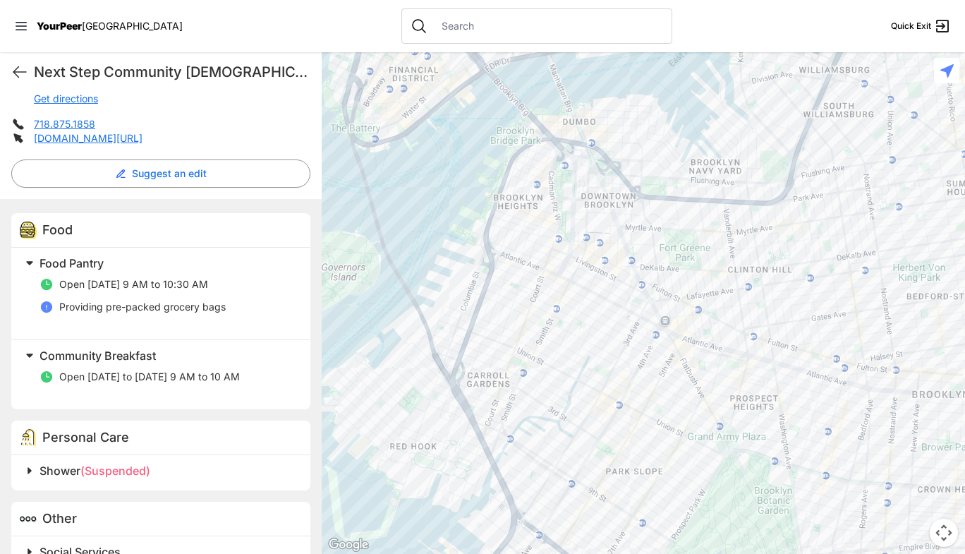
click at [168, 278] on span "Open [DATE] 9 AM to 10:30 AM" at bounding box center [133, 284] width 149 height 12
click at [214, 218] on div "Food" at bounding box center [160, 230] width 299 height 35
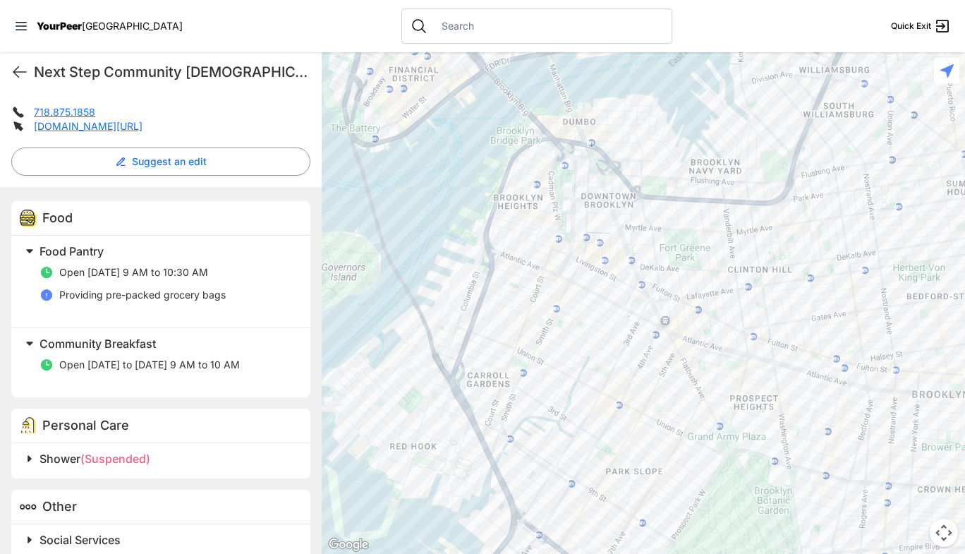
click at [133, 531] on h2 "Social Services" at bounding box center [166, 539] width 254 height 17
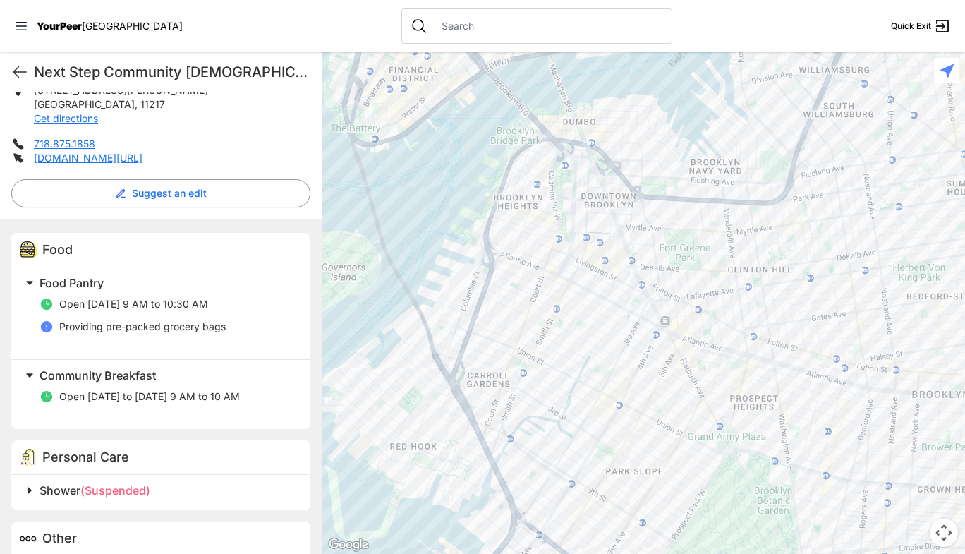
click at [75, 267] on div "Food Pantry Open [DATE] 9 AM to 10:30 AM Providing pre-packed grocery bags" at bounding box center [160, 313] width 299 height 92
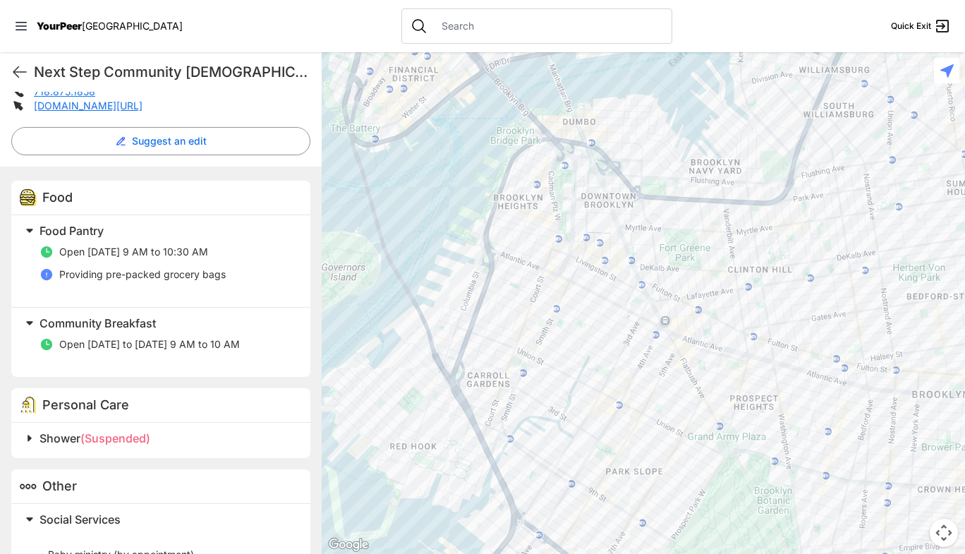
scroll to position [325, 0]
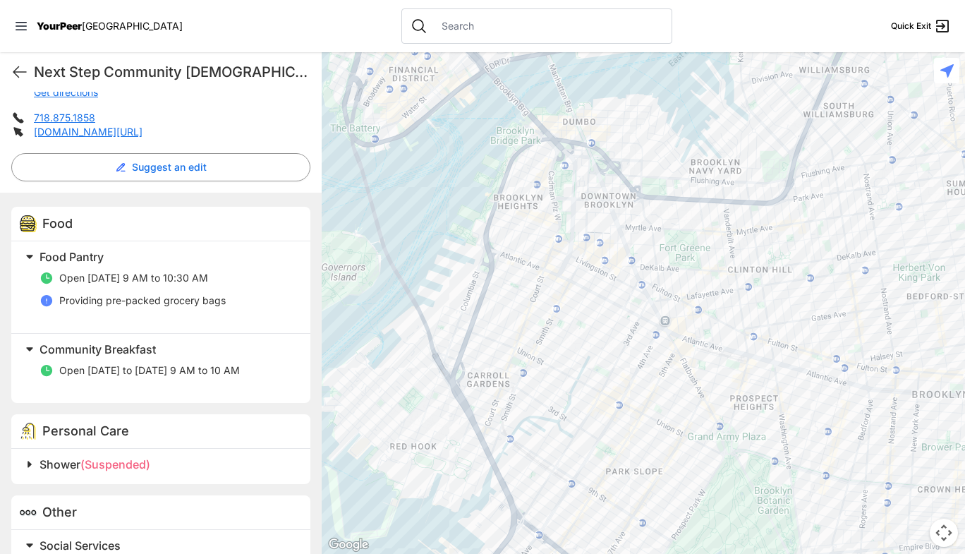
click at [169, 271] on p "Open [DATE] 9 AM to 10:30 AM" at bounding box center [133, 278] width 149 height 14
click at [232, 296] on div "Open [DATE] 9 AM to 10:30 AM Providing pre-packed grocery bags" at bounding box center [166, 293] width 254 height 56
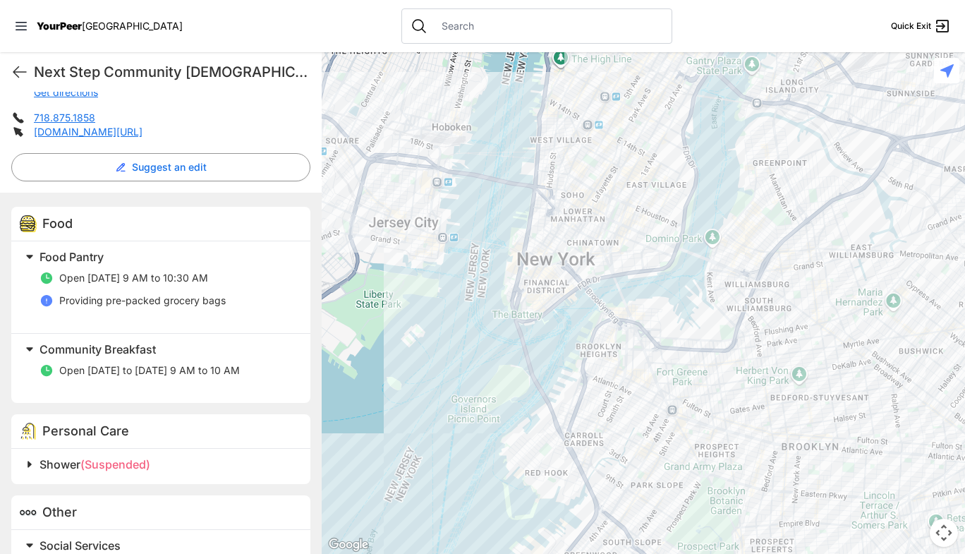
drag, startPoint x: 770, startPoint y: 260, endPoint x: 702, endPoint y: 217, distance: 81.2
click at [702, 217] on div at bounding box center [643, 302] width 643 height 501
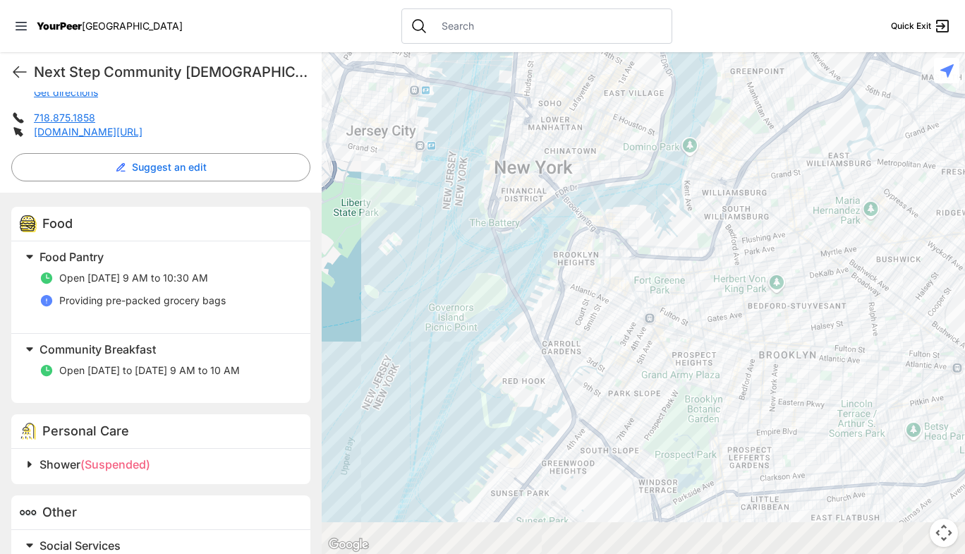
drag, startPoint x: 676, startPoint y: 299, endPoint x: 712, endPoint y: 341, distance: 55.5
click at [676, 298] on div at bounding box center [643, 302] width 643 height 501
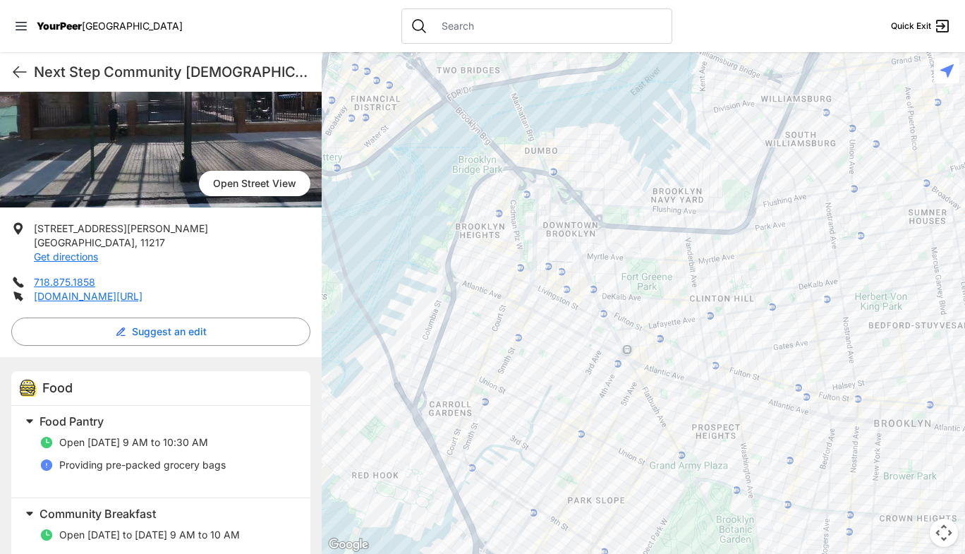
scroll to position [160, 0]
click at [651, 333] on div at bounding box center [643, 302] width 643 height 501
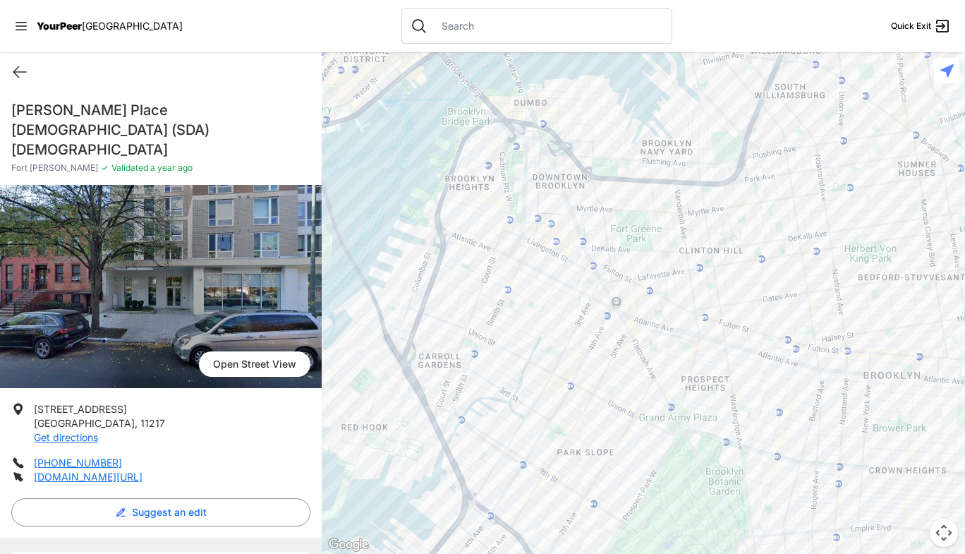
click at [713, 292] on div at bounding box center [643, 302] width 643 height 501
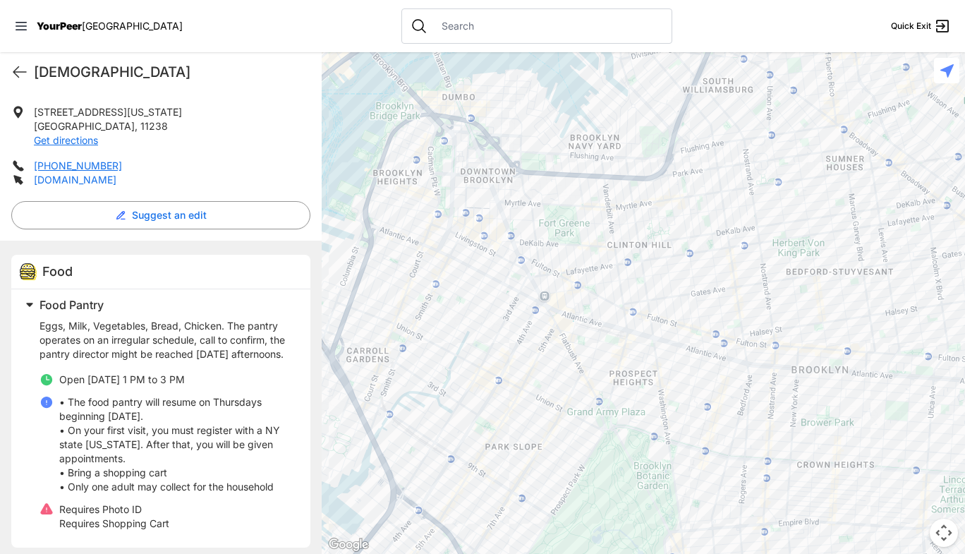
scroll to position [279, 0]
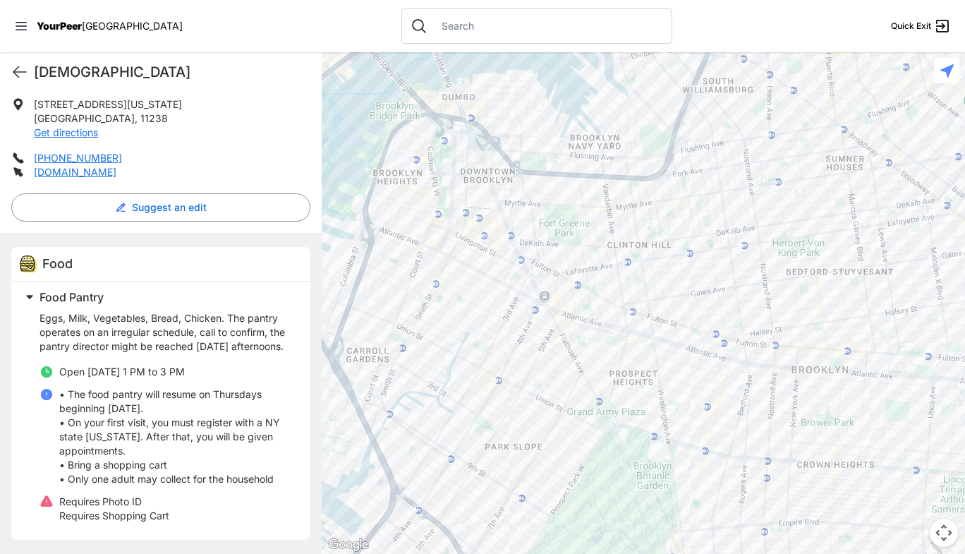
click at [105, 382] on ul "Open [DATE] 1 PM to 3 PM • The food pantry will resume on Thursdays beginning […" at bounding box center [166, 444] width 254 height 158
click at [154, 442] on p "• The food pantry will resume on Thursdays beginning [DATE]. • On your first vi…" at bounding box center [176, 436] width 234 height 99
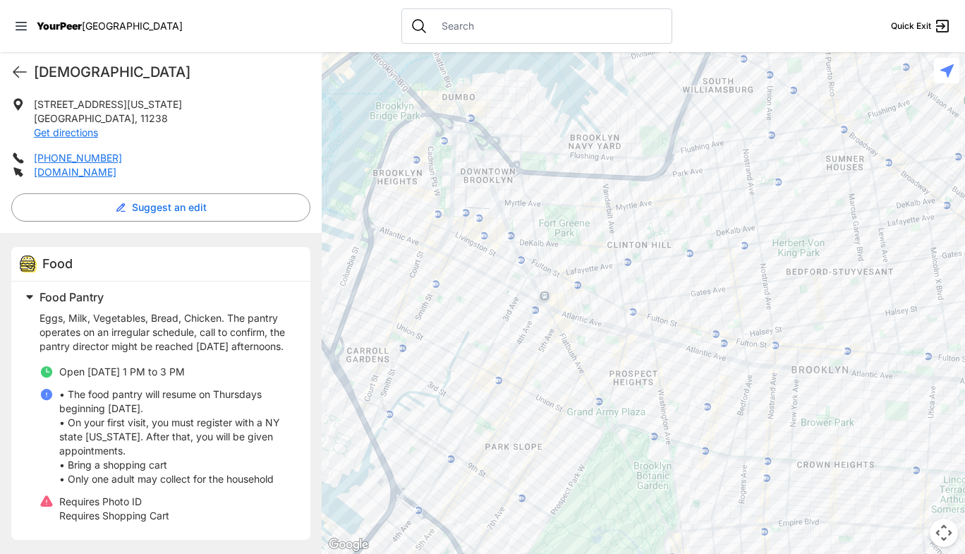
click at [181, 460] on p "• The food pantry will resume on Thursdays beginning [DATE]. • On your first vi…" at bounding box center [176, 436] width 234 height 99
click at [688, 243] on div at bounding box center [643, 302] width 643 height 501
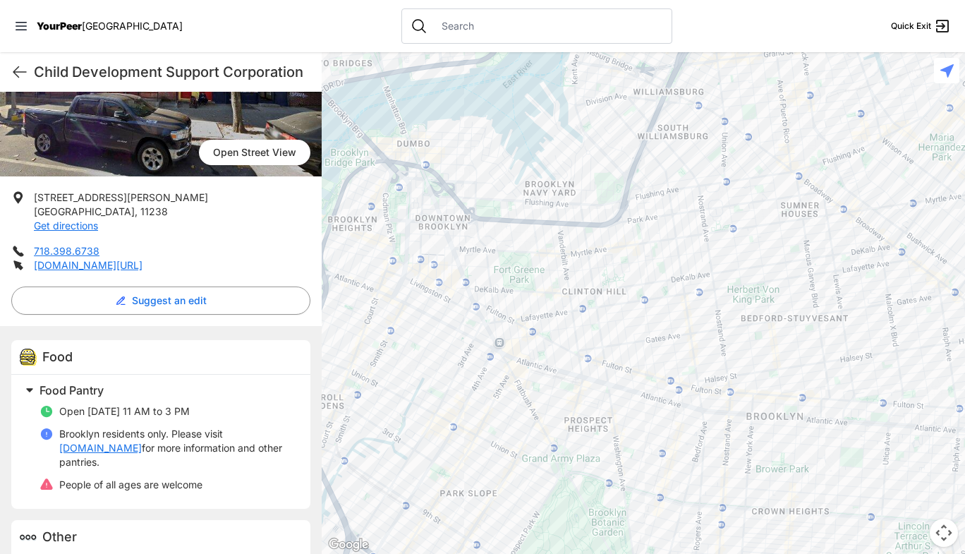
scroll to position [185, 0]
